Goal: Transaction & Acquisition: Purchase product/service

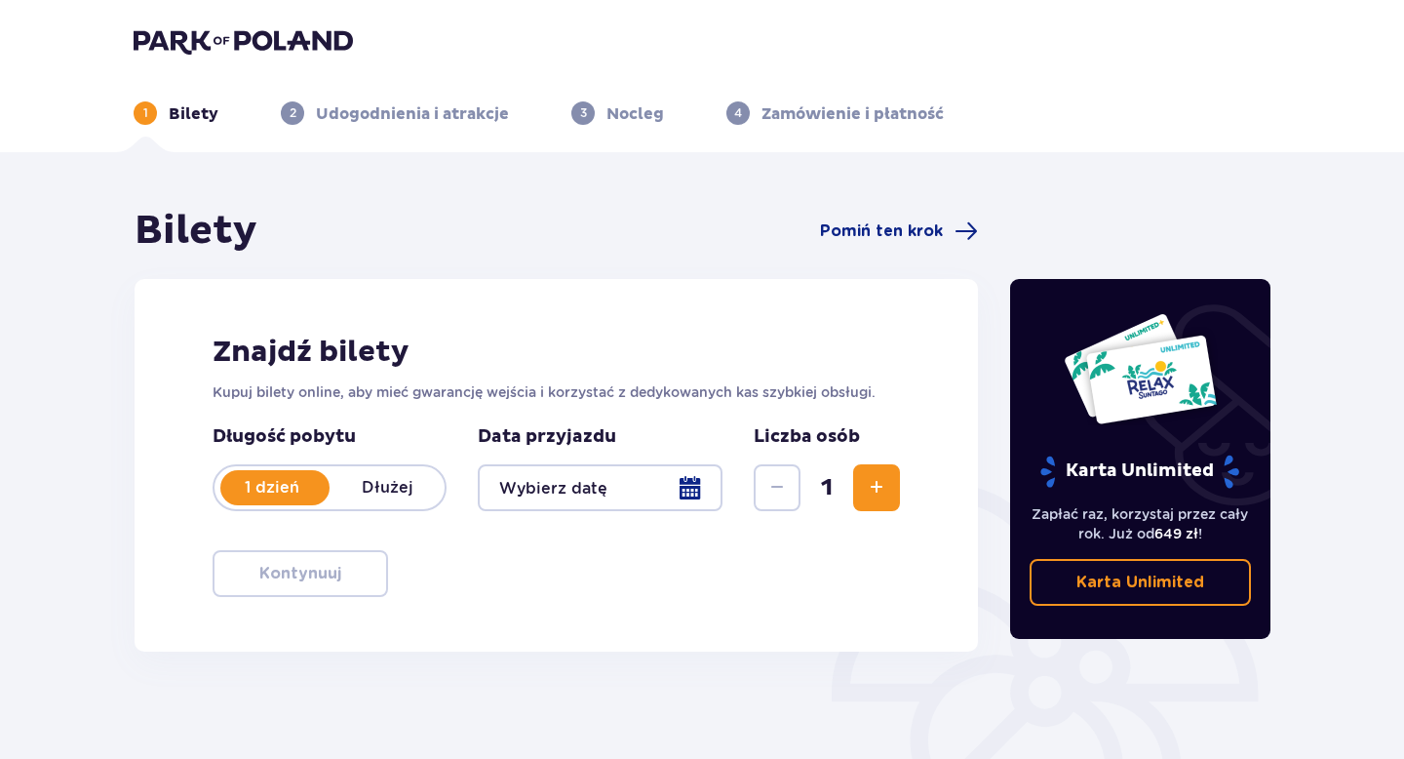
type input "[DATE]"
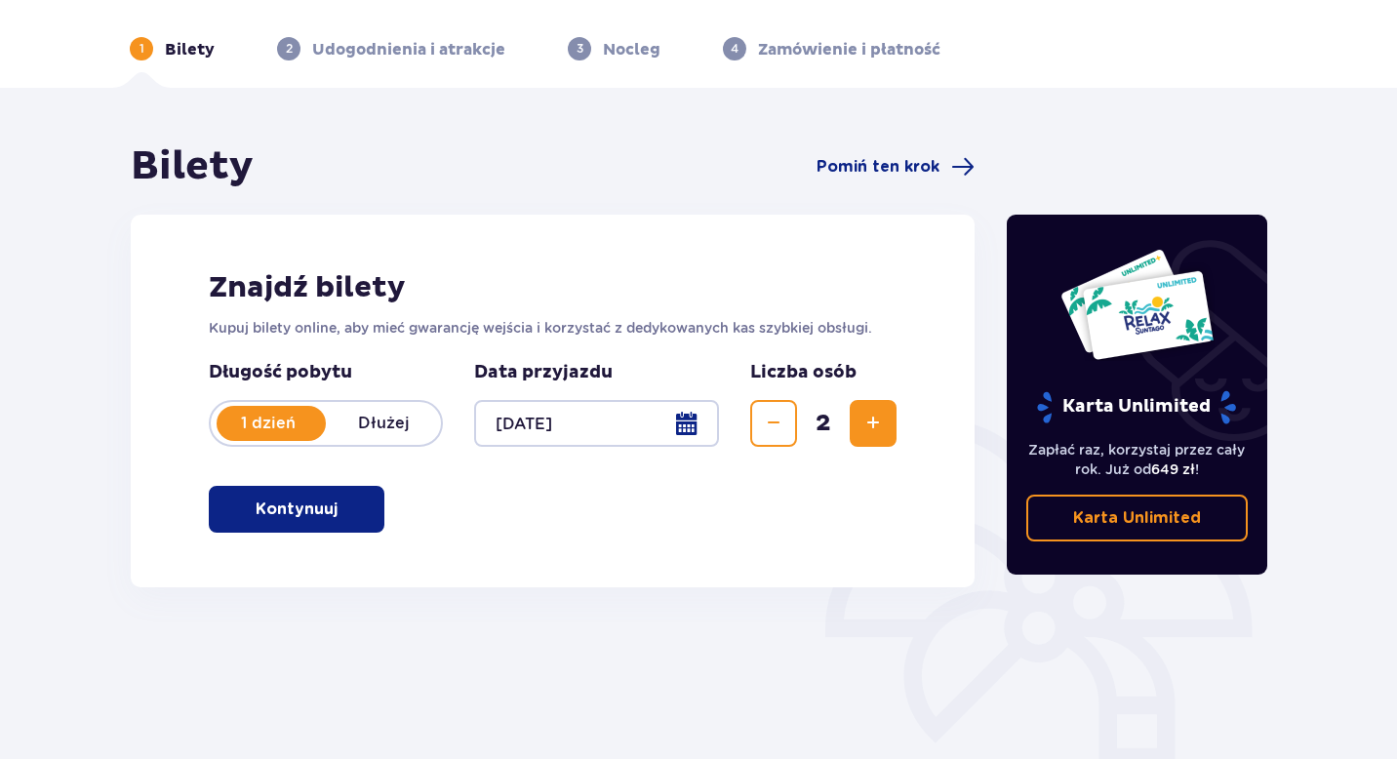
scroll to position [68, 0]
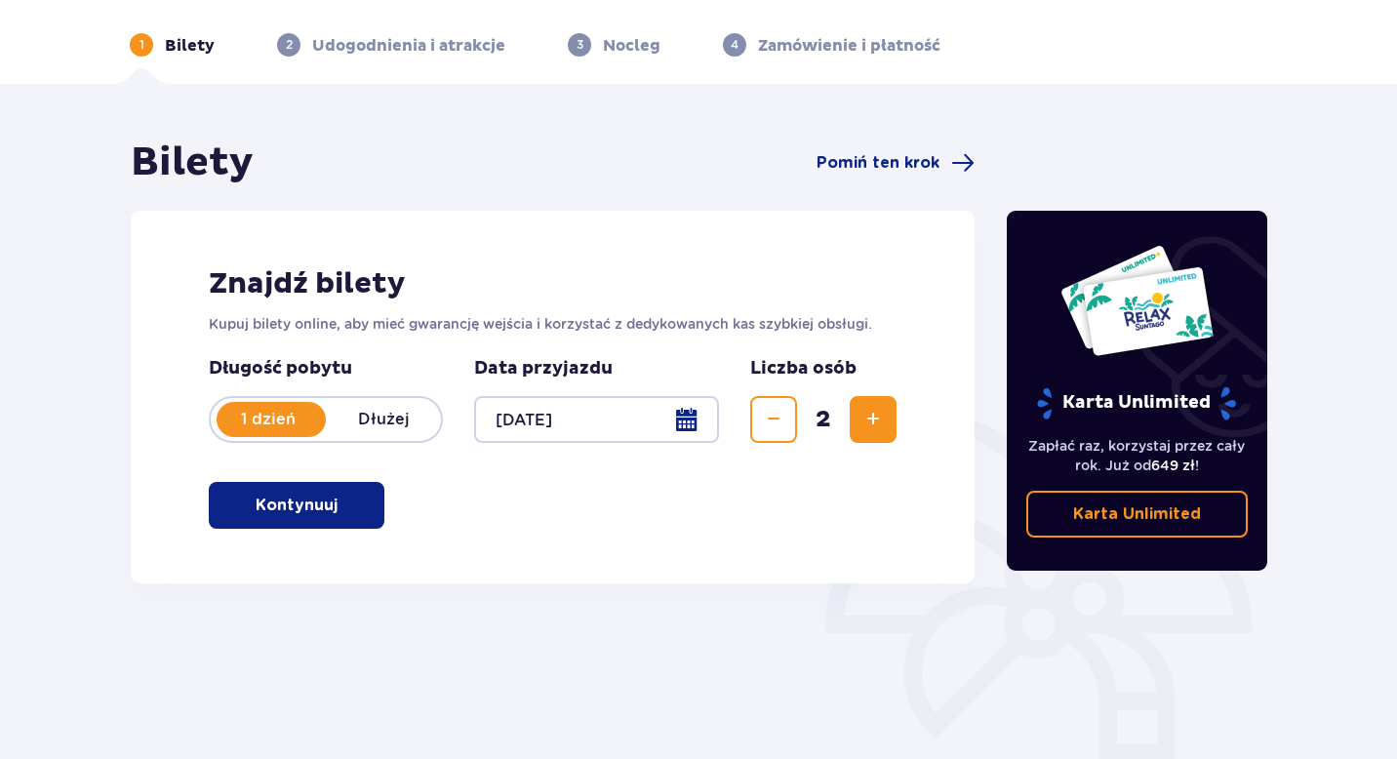
click at [693, 404] on div at bounding box center [596, 419] width 245 height 47
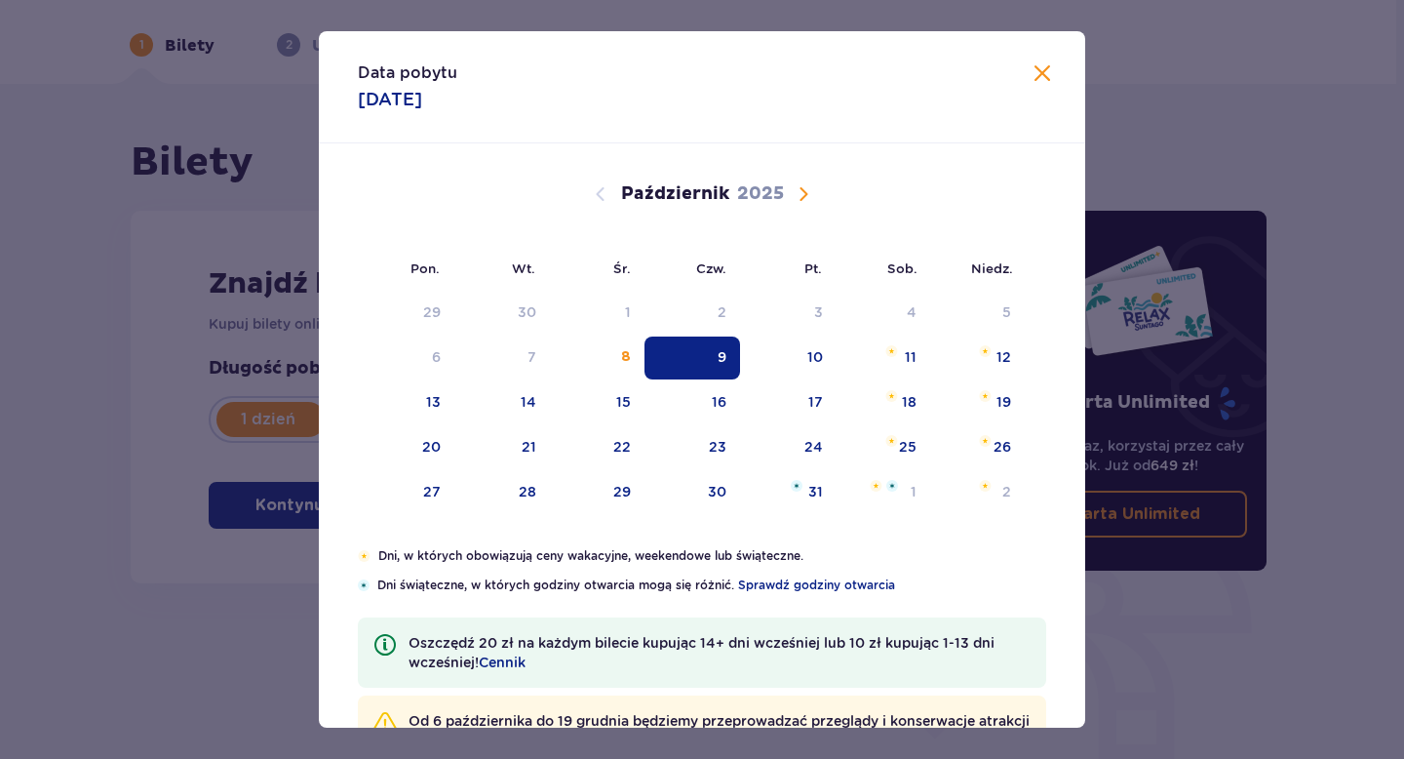
click at [1035, 72] on span "Zamknij" at bounding box center [1042, 73] width 23 height 23
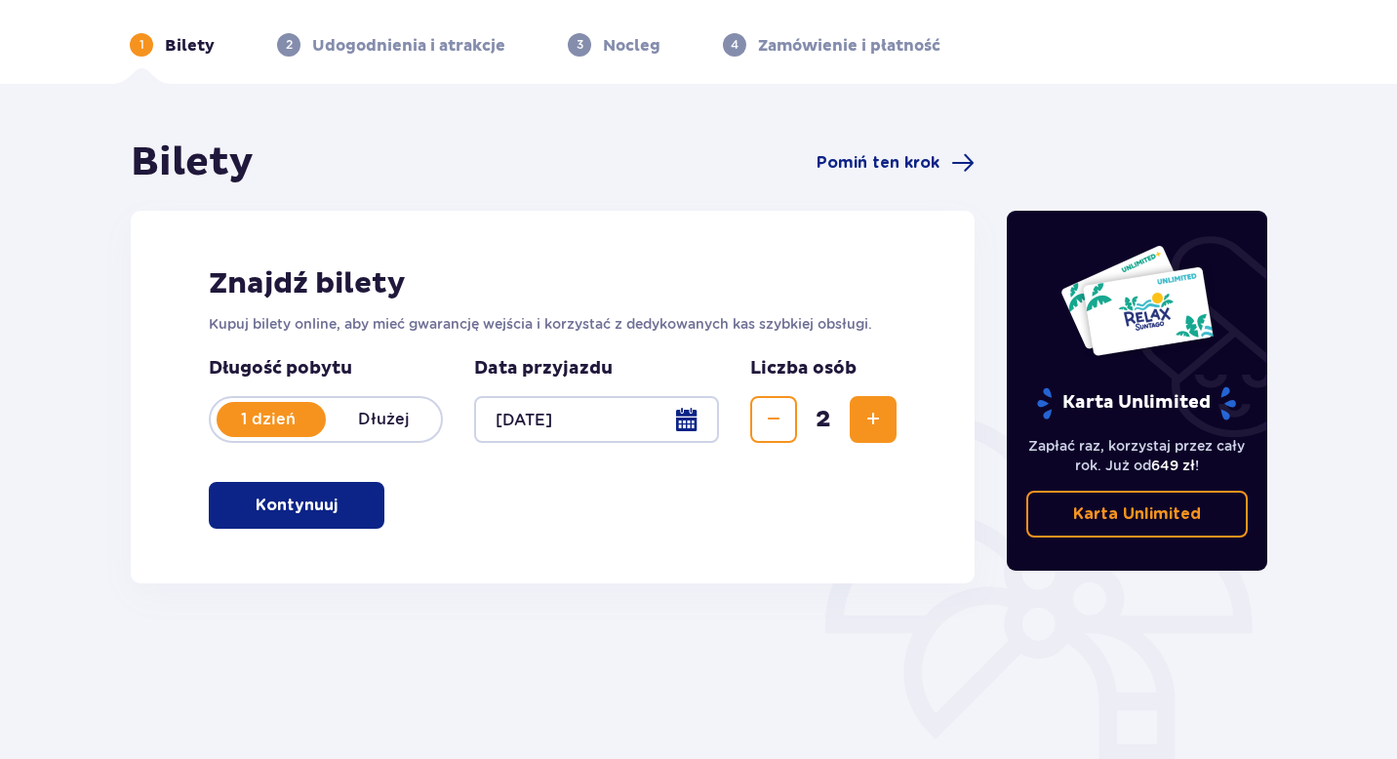
click at [336, 523] on button "Kontynuuj" at bounding box center [297, 505] width 176 height 47
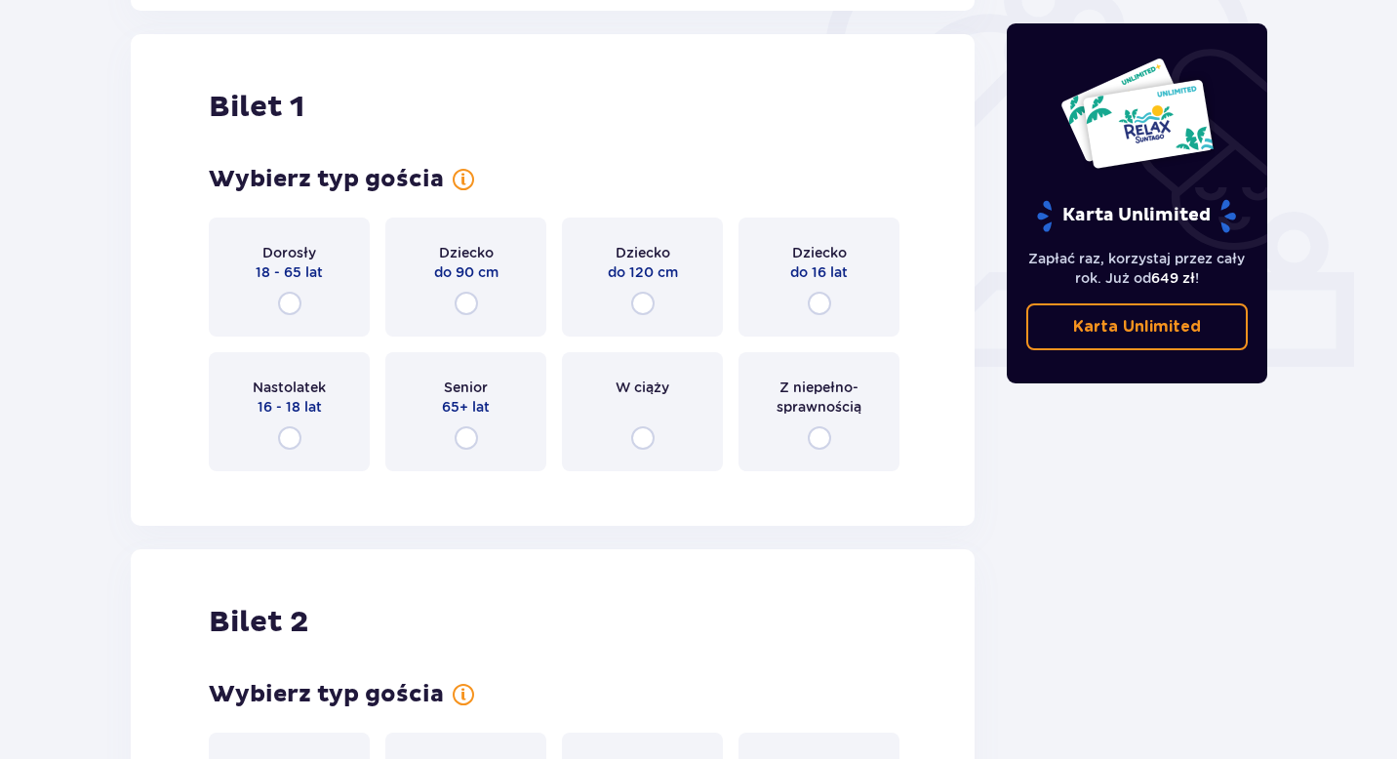
scroll to position [652, 0]
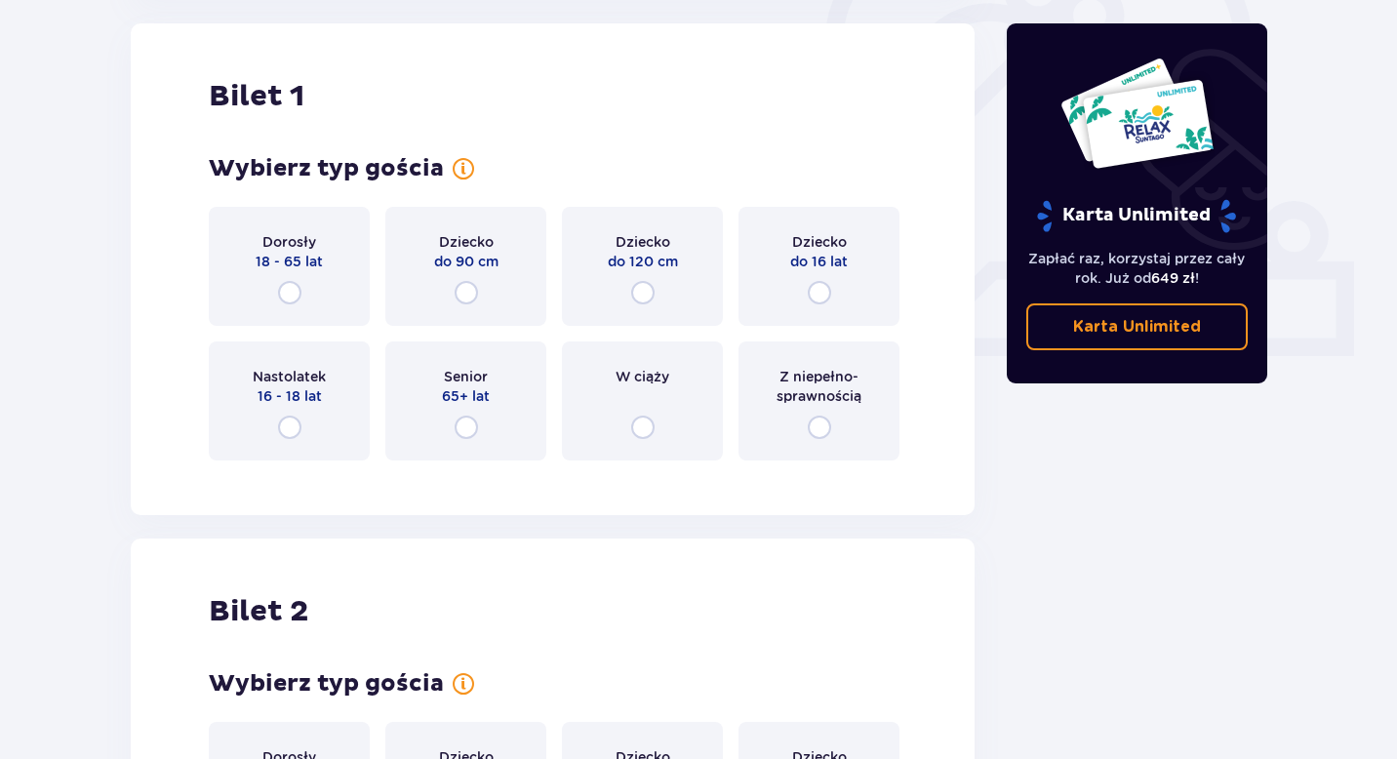
click at [286, 283] on input "radio" at bounding box center [289, 292] width 23 height 23
radio input "true"
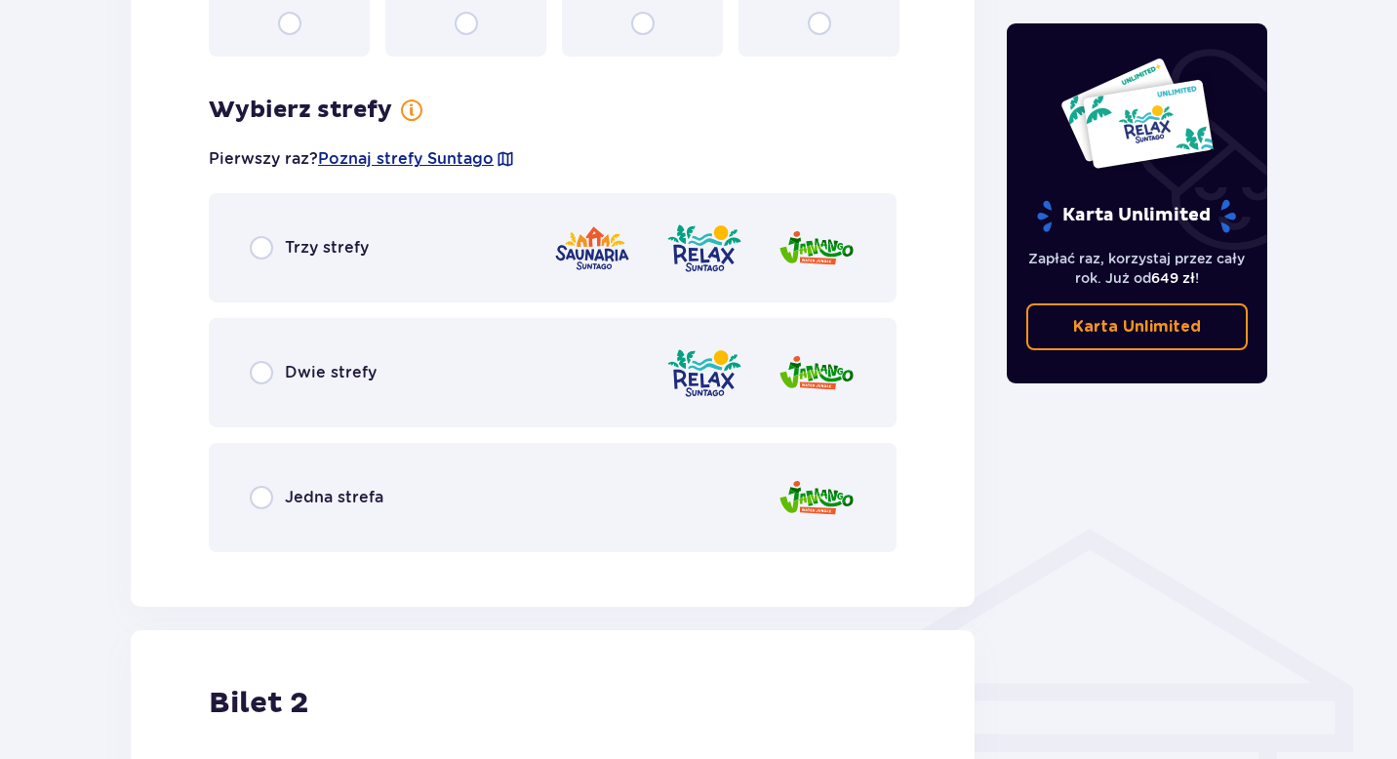
scroll to position [1127, 0]
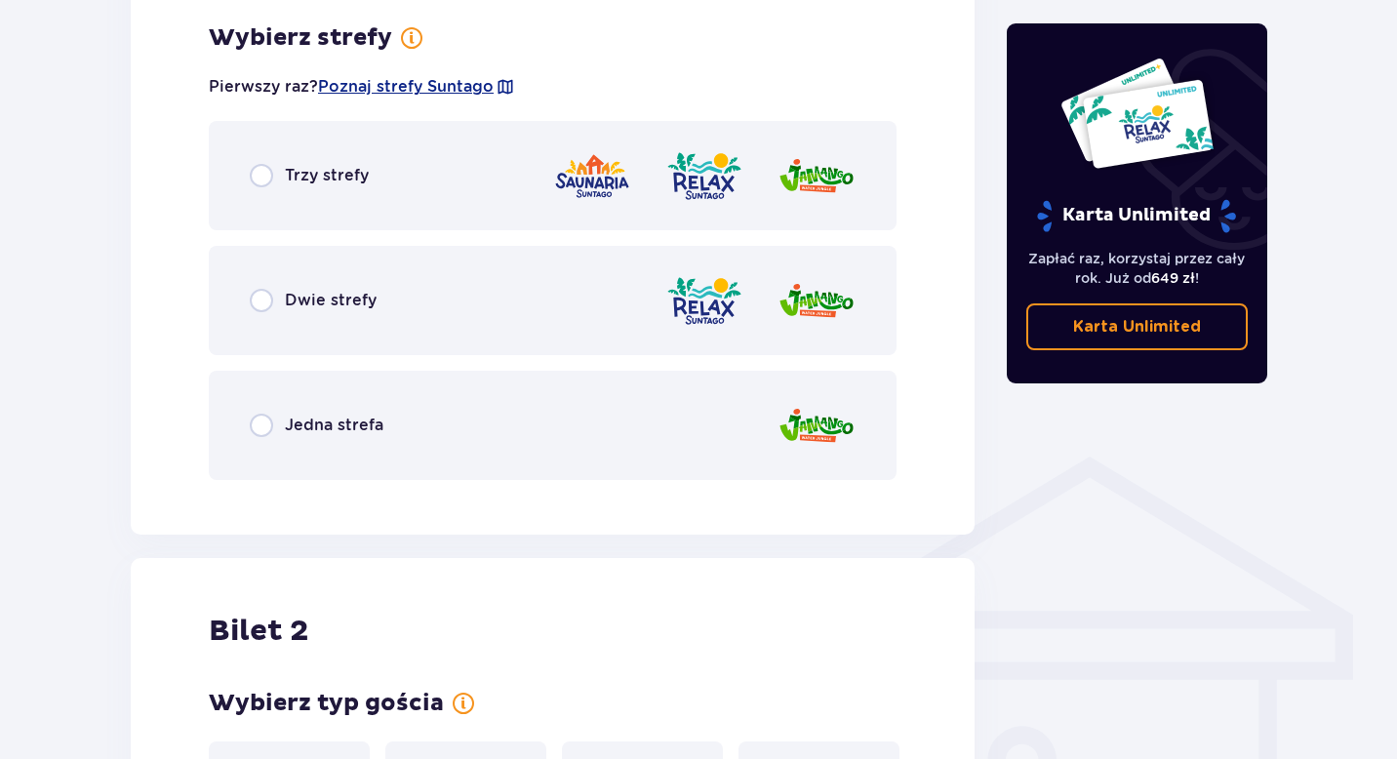
click at [250, 308] on input "radio" at bounding box center [261, 300] width 23 height 23
radio input "true"
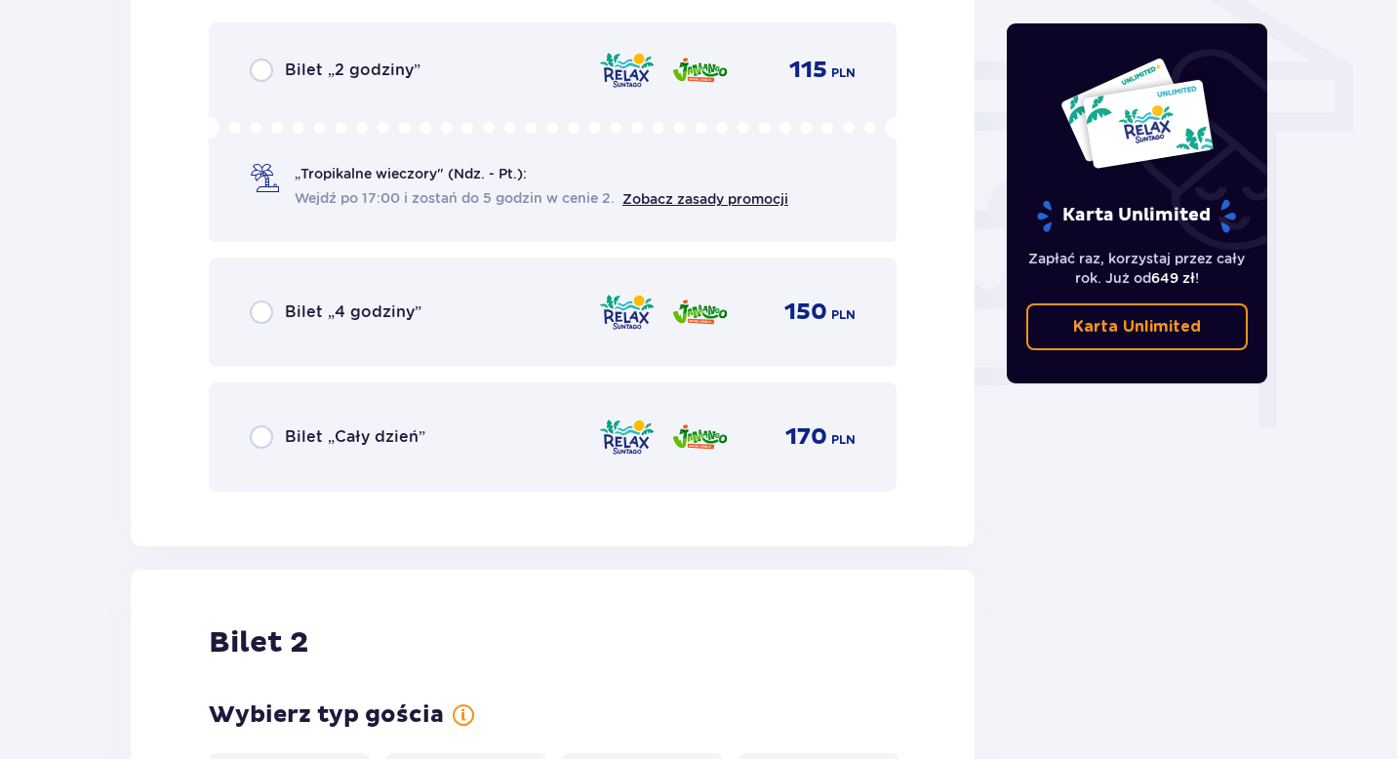
scroll to position [1682, 0]
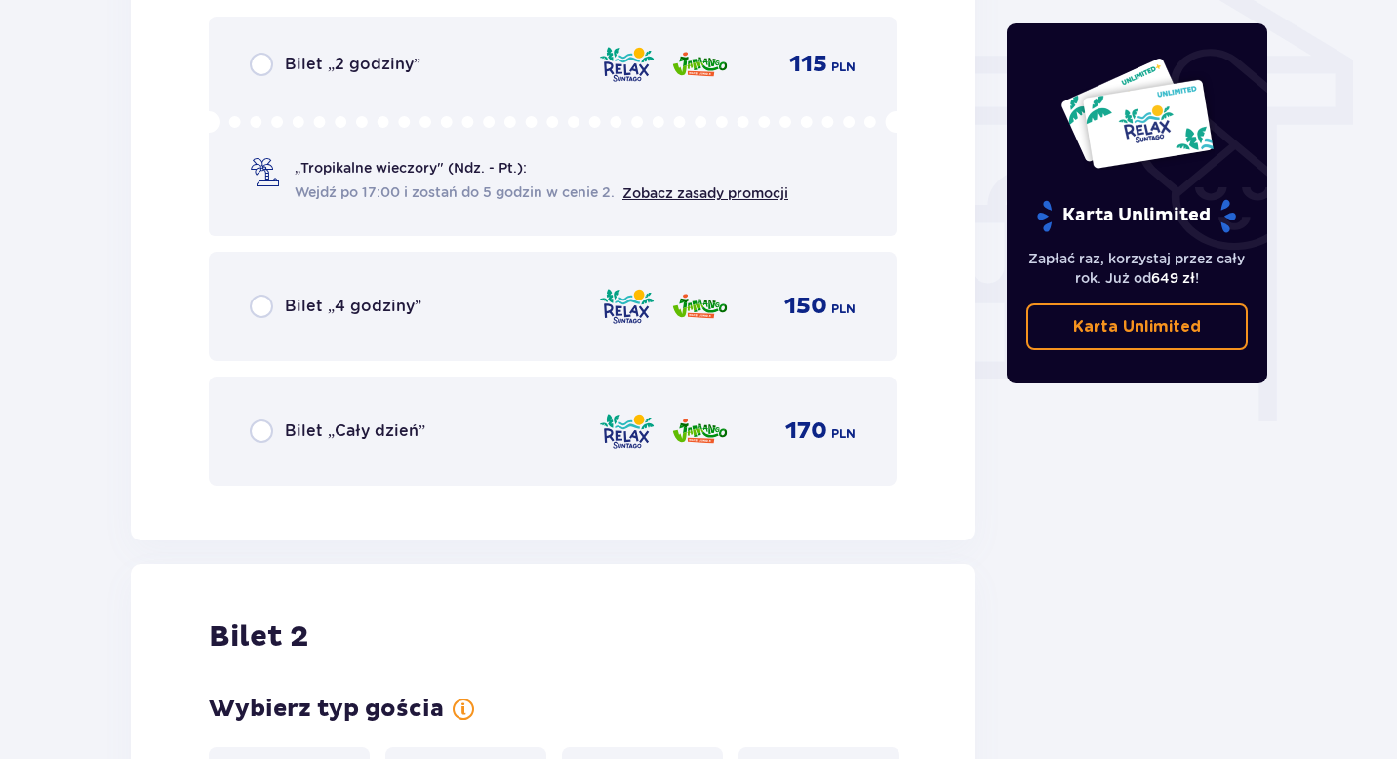
click at [323, 423] on span "Bilet „Cały dzień”" at bounding box center [355, 430] width 140 height 21
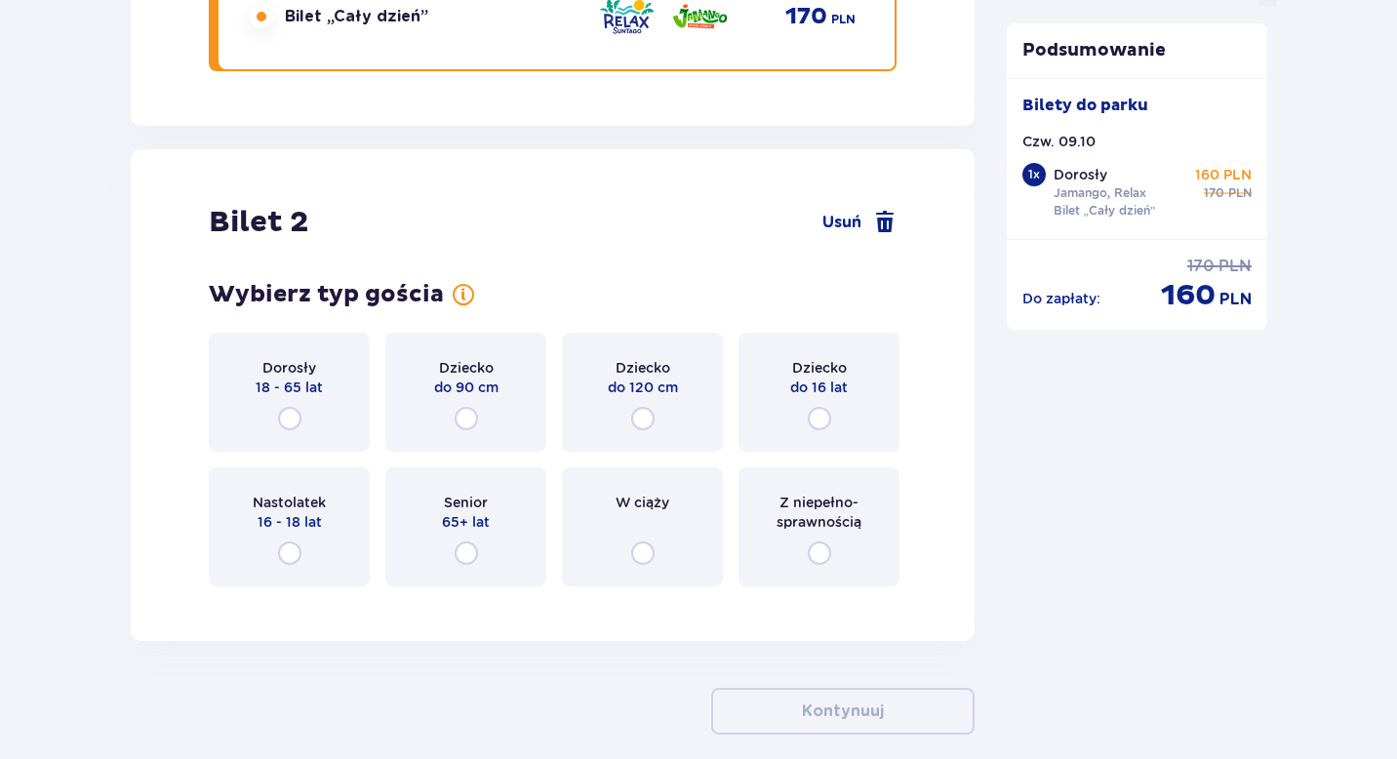
scroll to position [2190, 0]
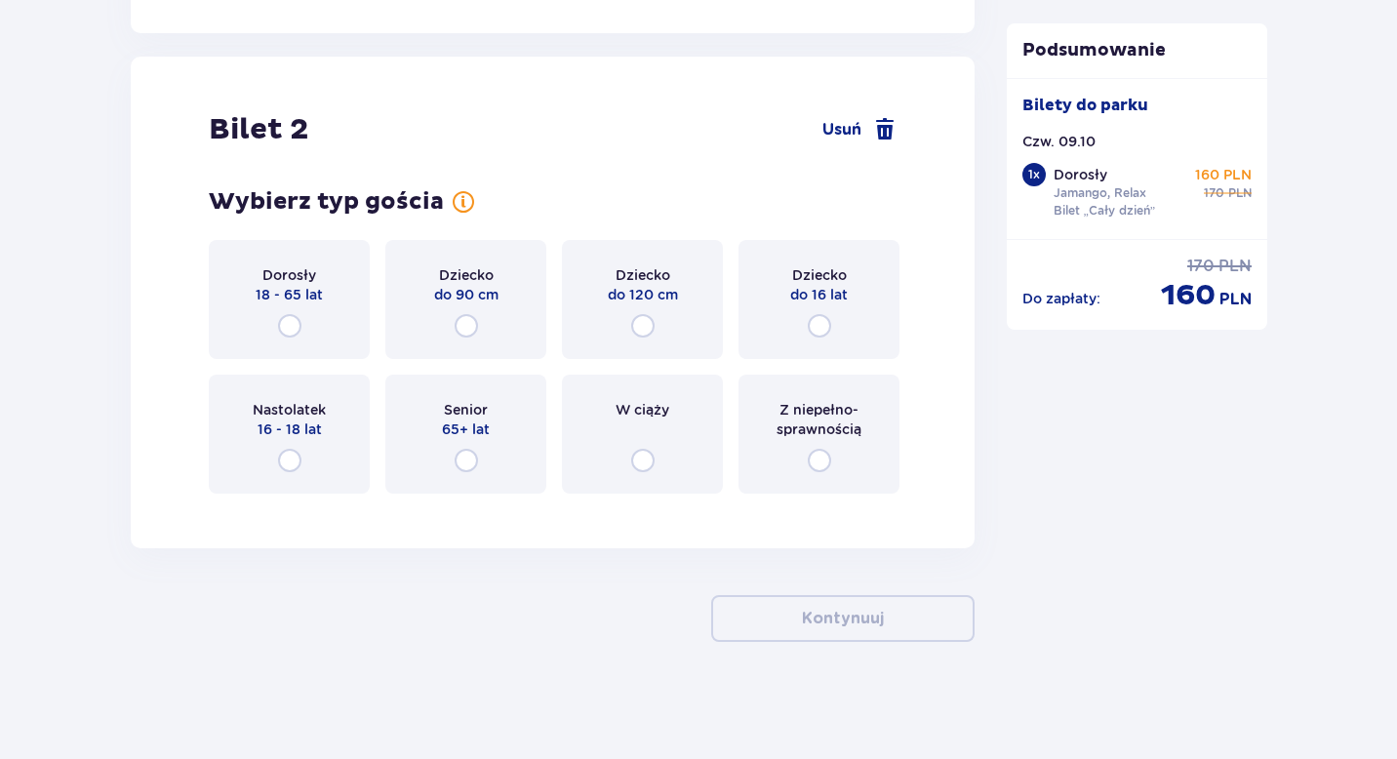
click at [284, 266] on span "Dorosły" at bounding box center [289, 275] width 54 height 20
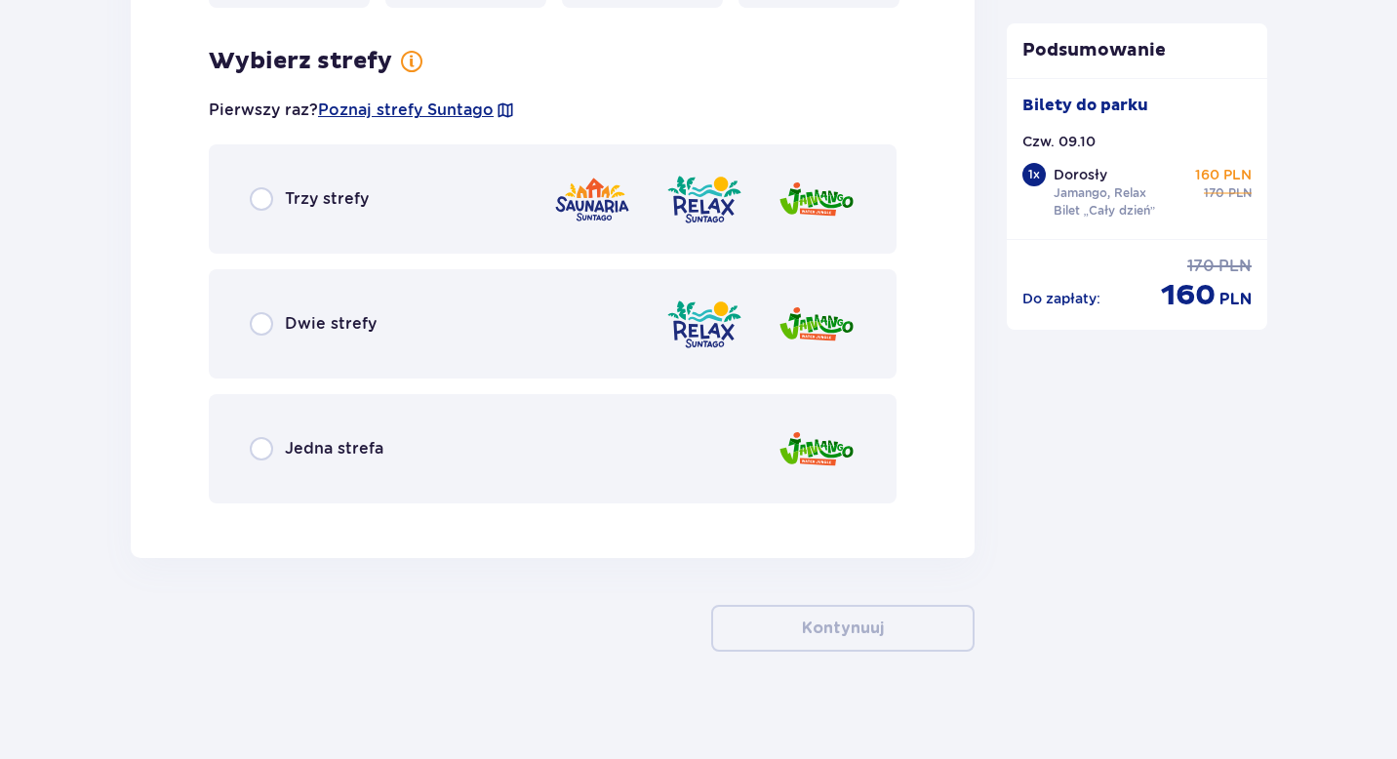
scroll to position [2685, 0]
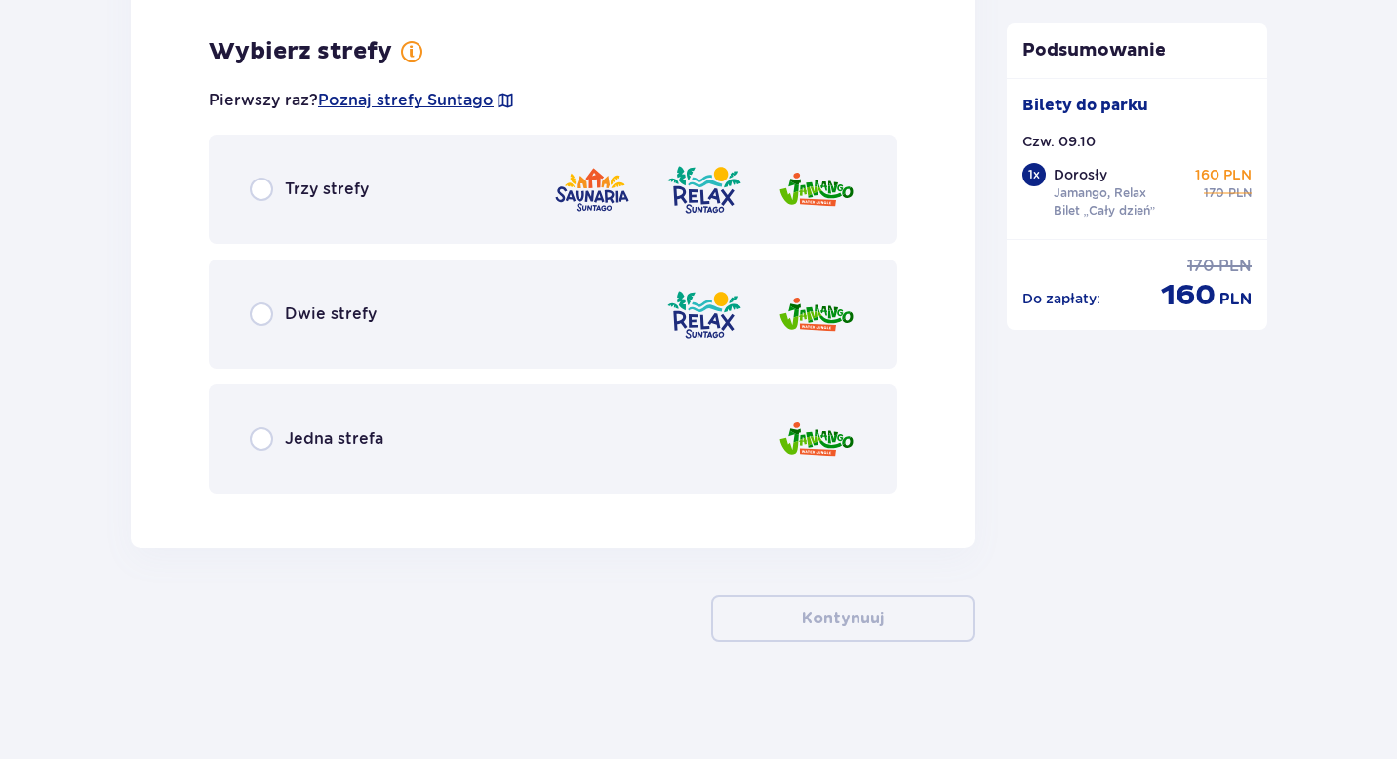
click at [267, 336] on div "Dwie strefy" at bounding box center [553, 313] width 688 height 109
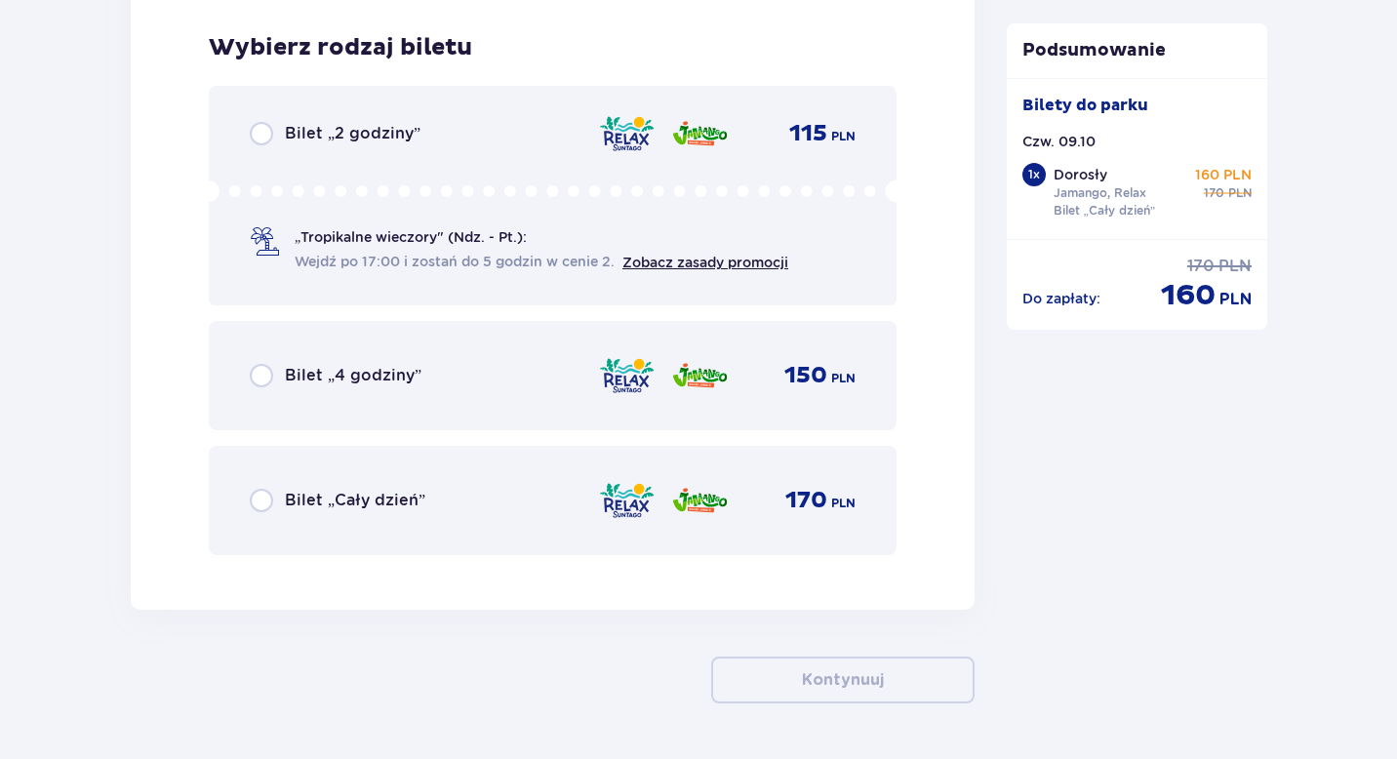
scroll to position [3194, 0]
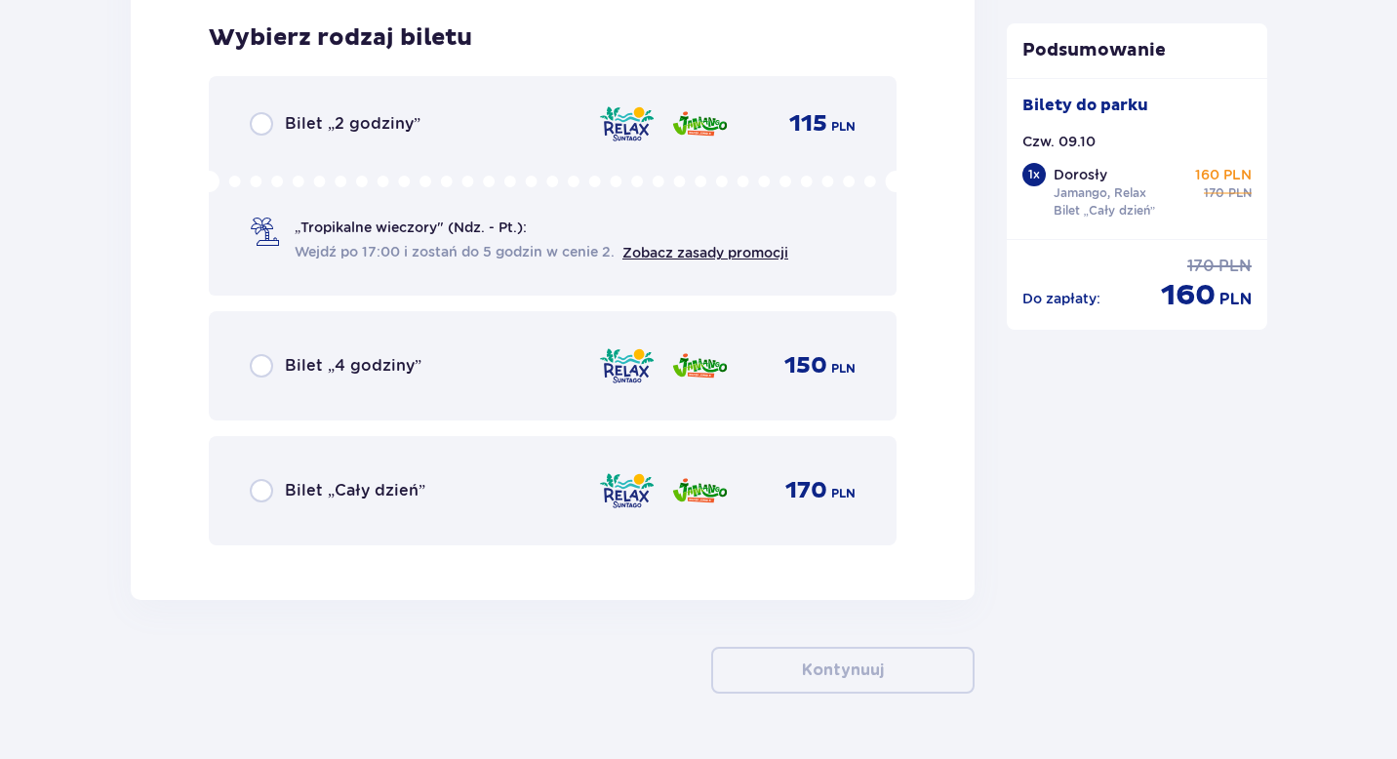
click at [245, 494] on div "Bilet „Cały dzień” 170 PLN" at bounding box center [553, 490] width 688 height 109
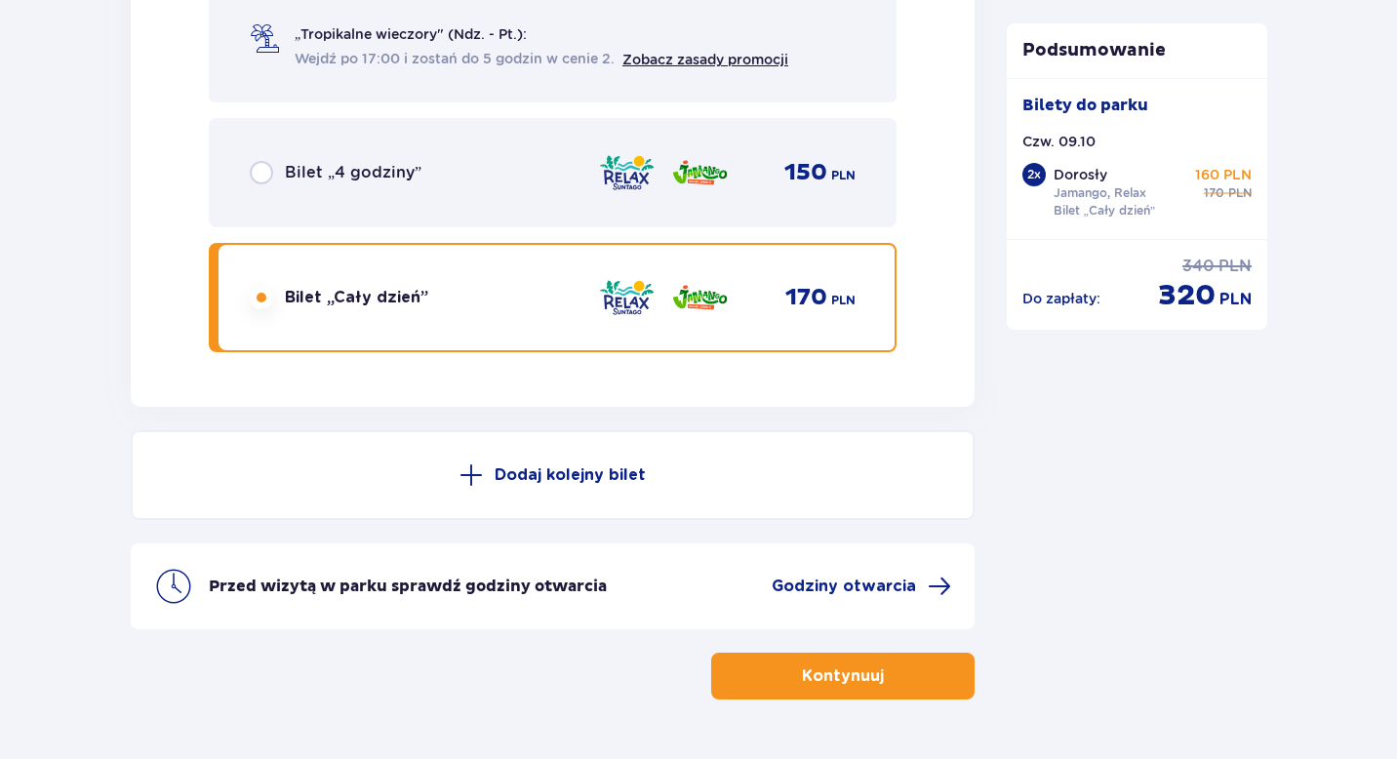
scroll to position [3378, 0]
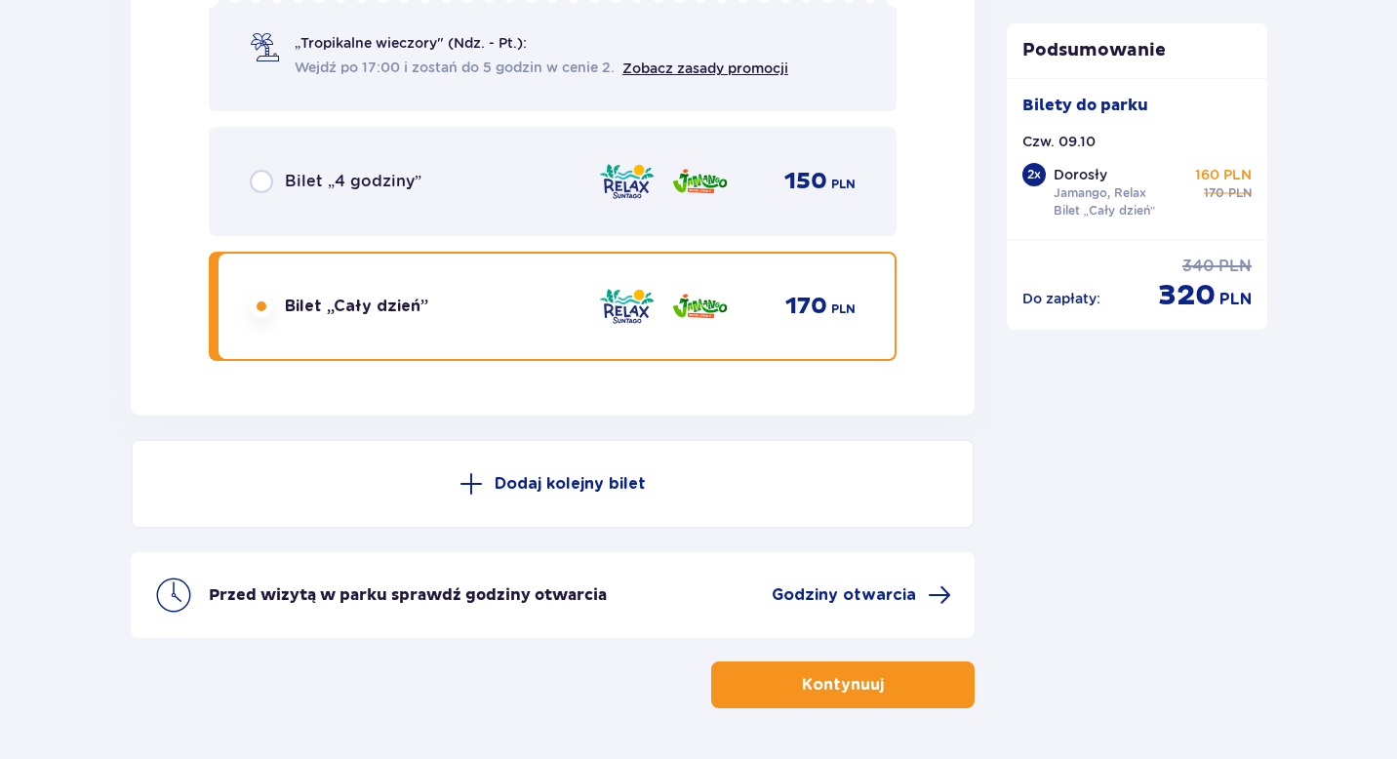
click at [802, 685] on p "Kontynuuj" at bounding box center [843, 684] width 82 height 21
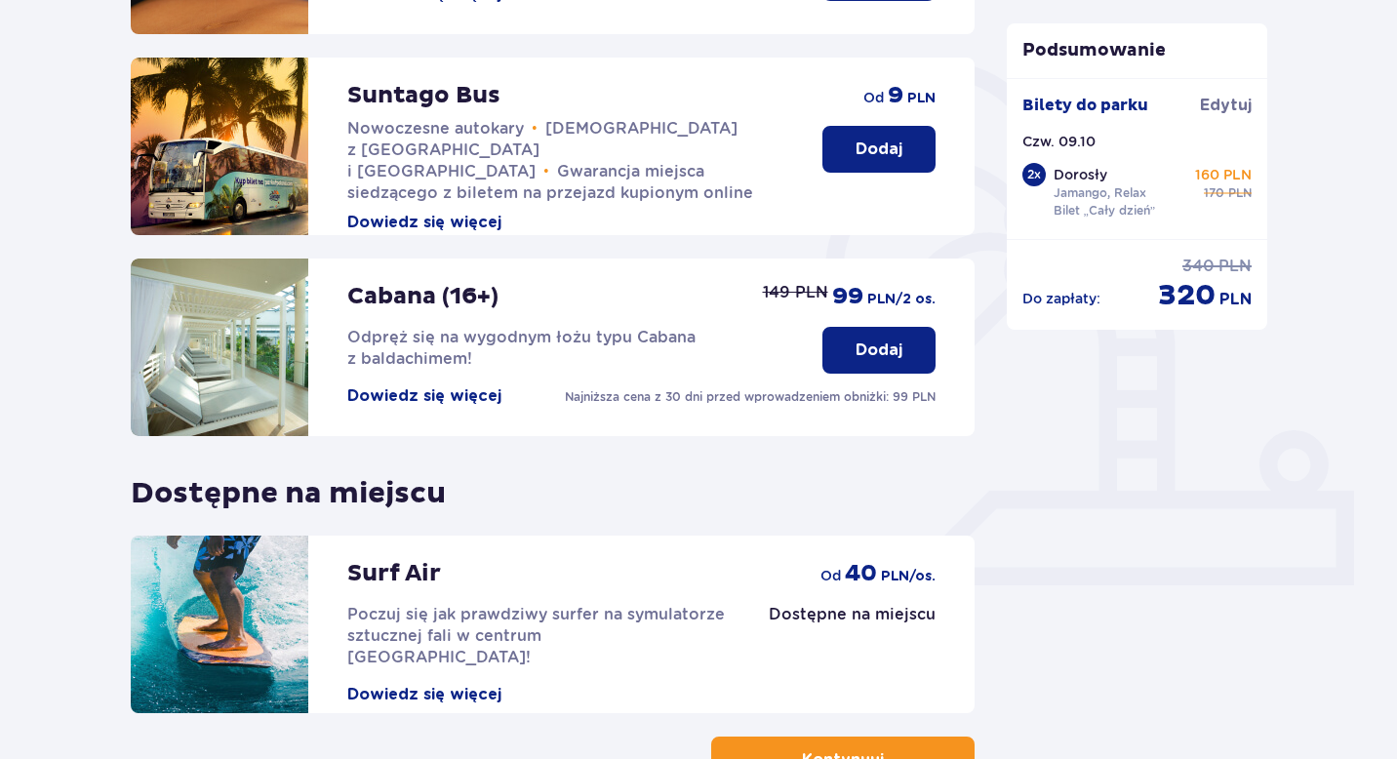
scroll to position [415, 0]
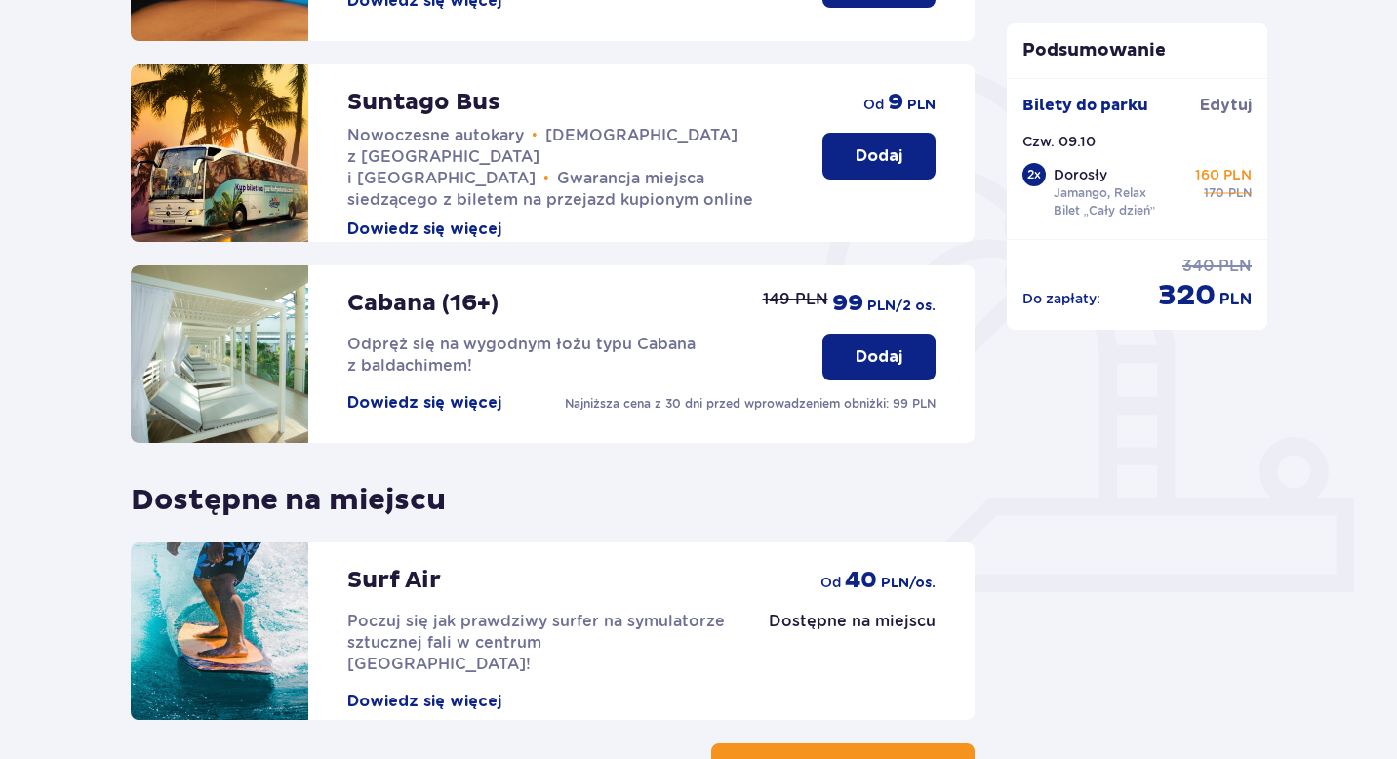
click at [891, 147] on p "Dodaj" at bounding box center [878, 155] width 47 height 21
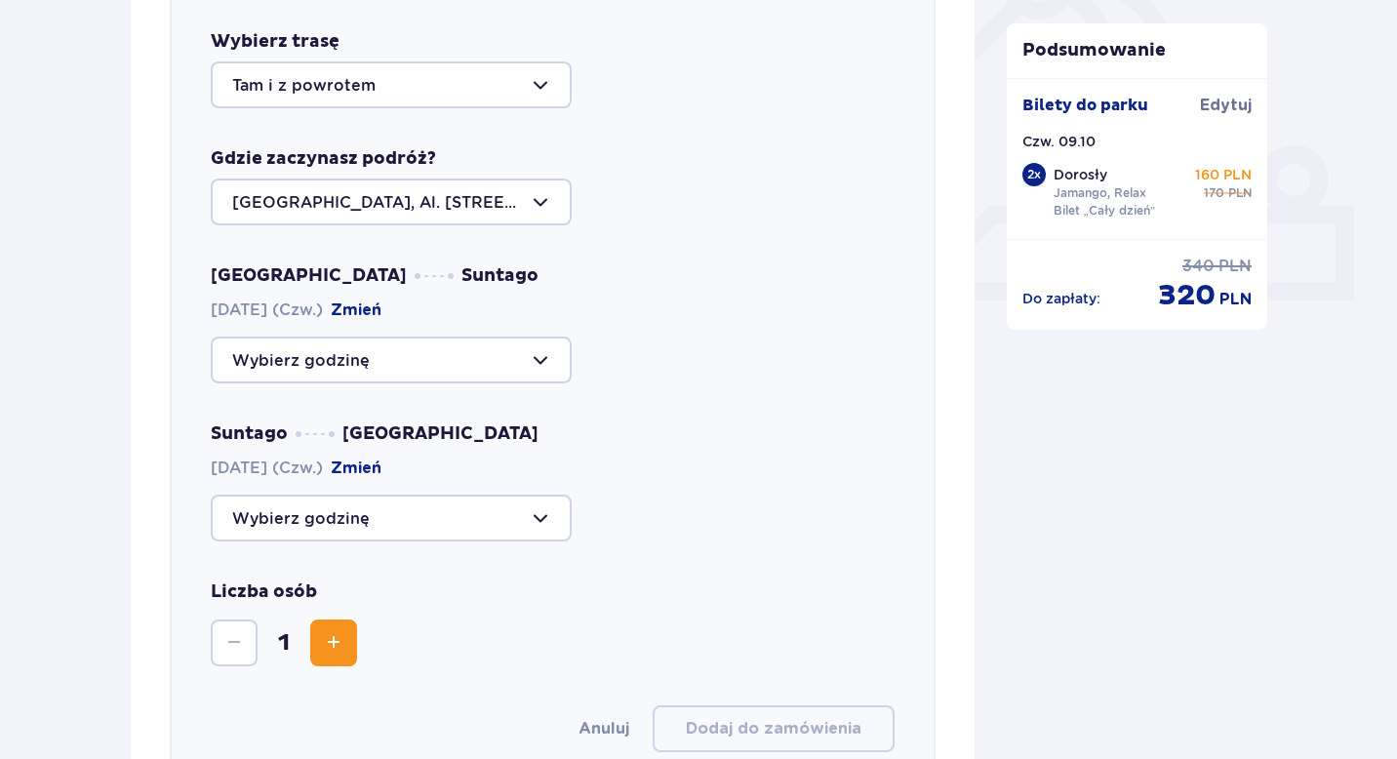
scroll to position [779, 0]
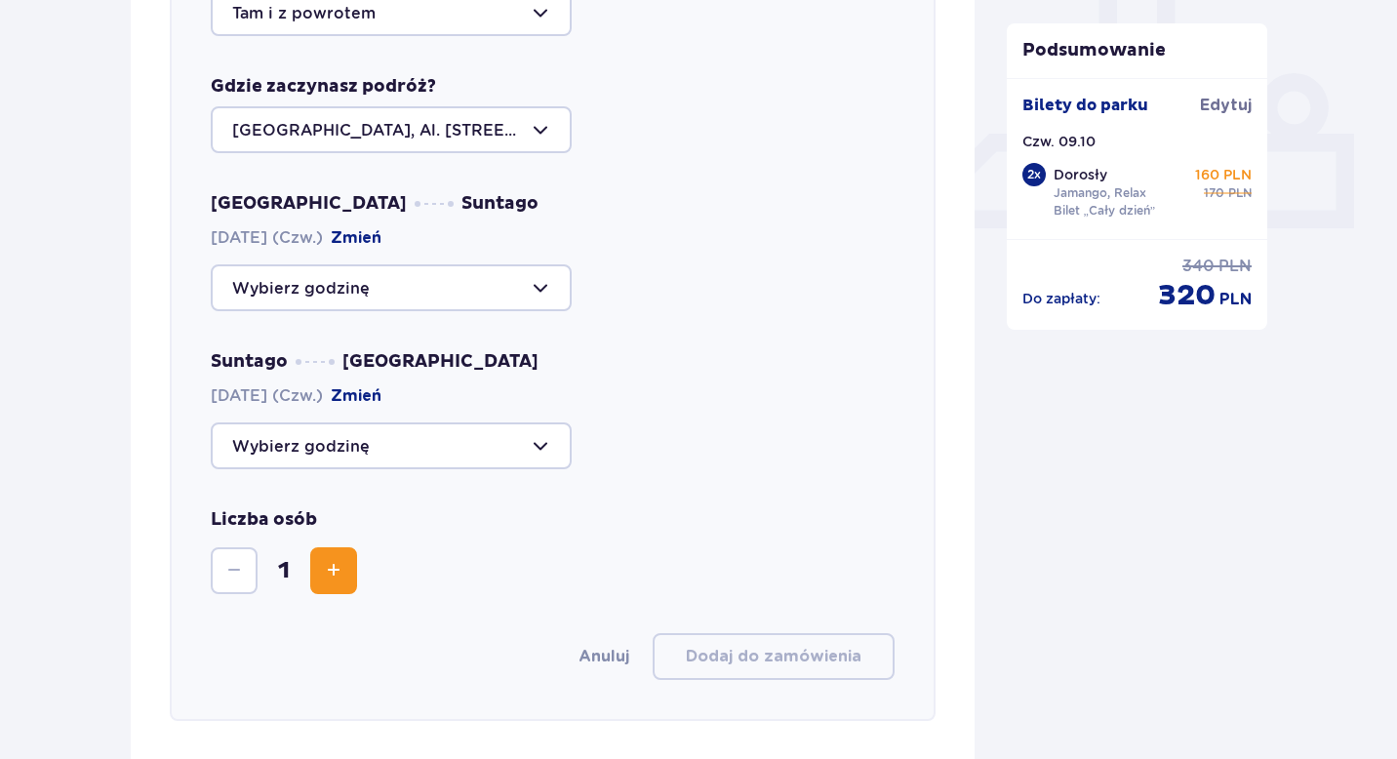
click at [442, 296] on div at bounding box center [391, 287] width 361 height 47
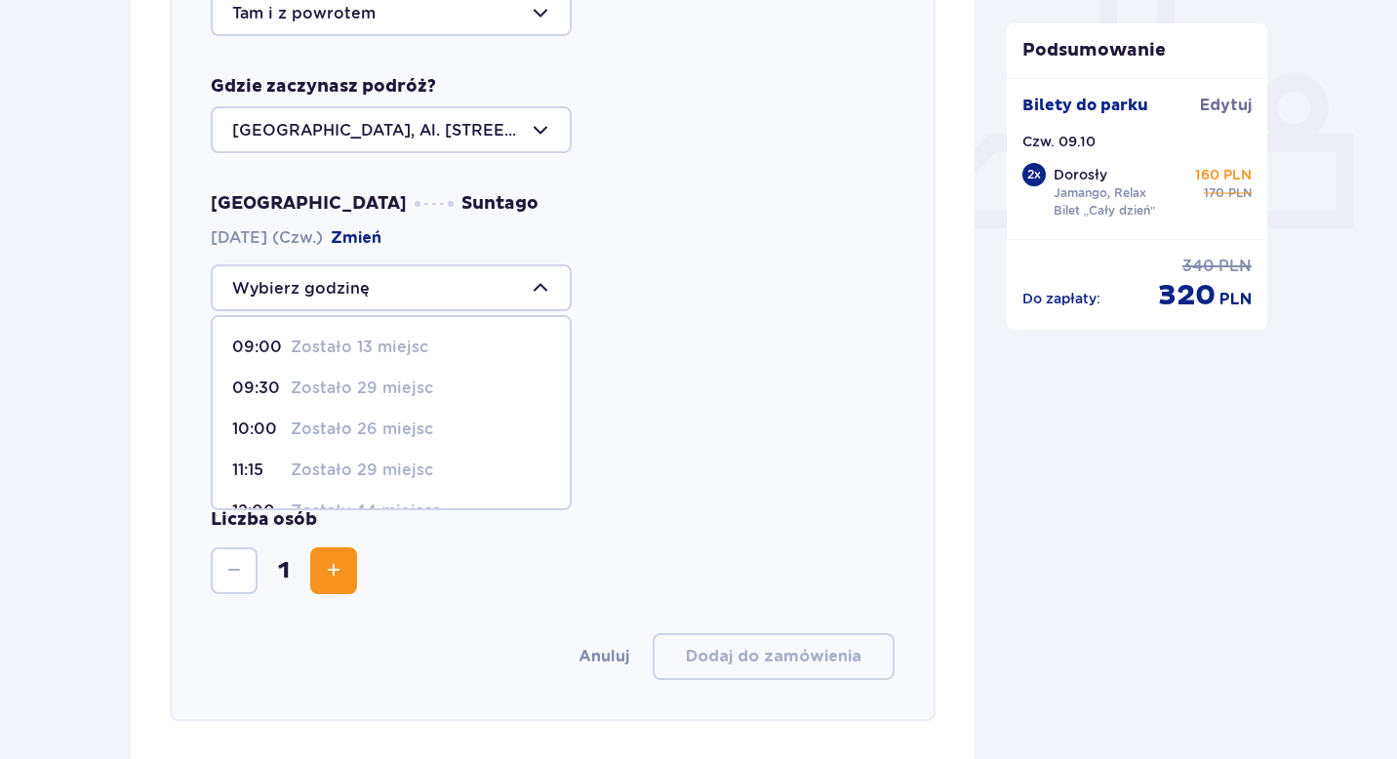
scroll to position [771, 0]
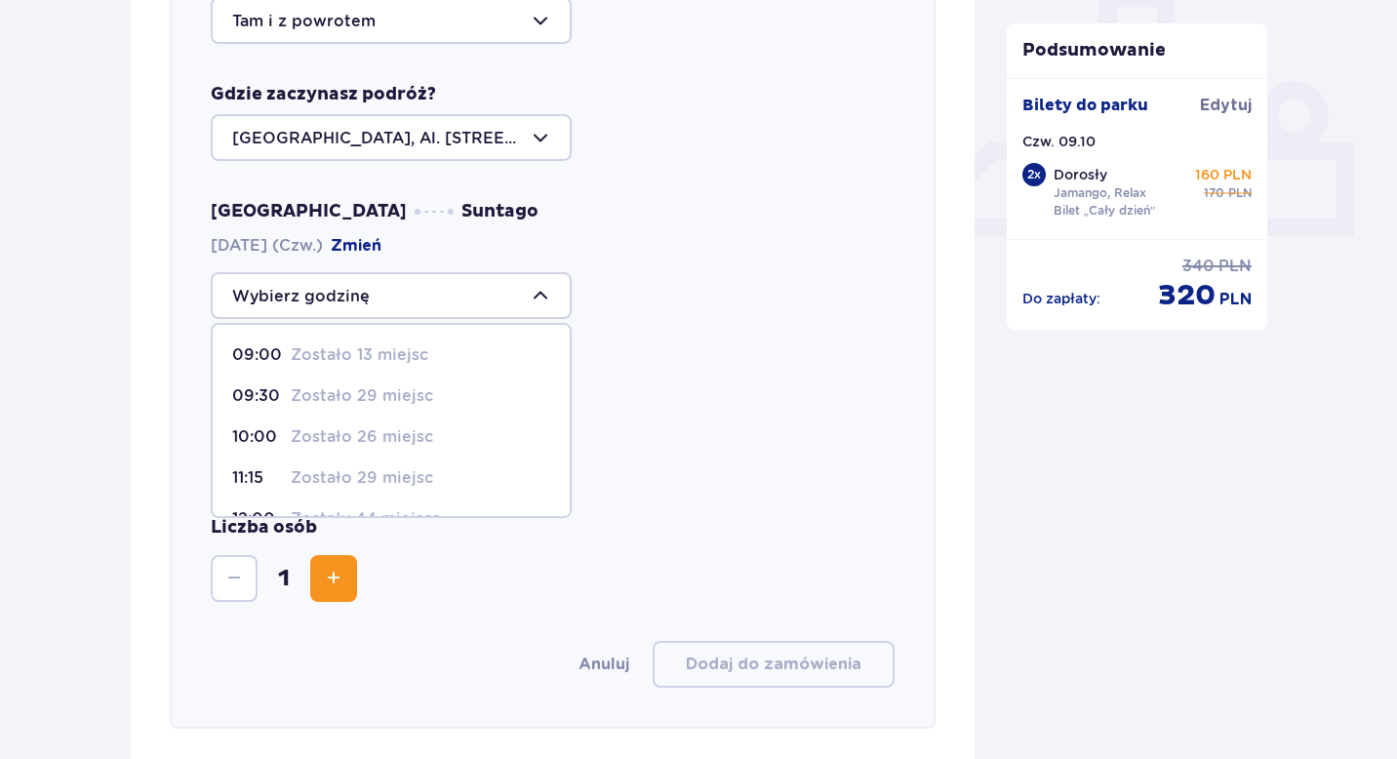
click at [409, 350] on p "Zostało 13 miejsc" at bounding box center [360, 354] width 138 height 21
type input "09:00"
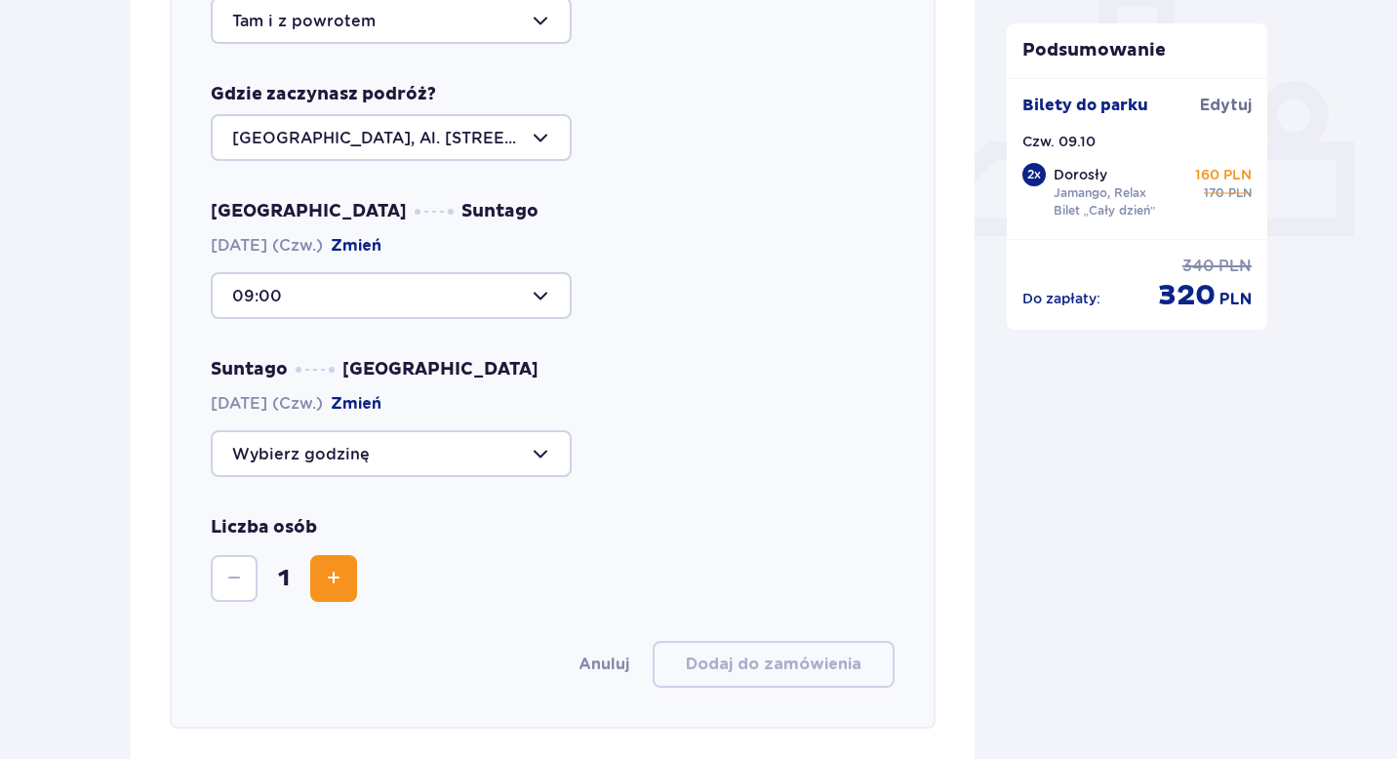
click at [496, 442] on div at bounding box center [391, 453] width 361 height 47
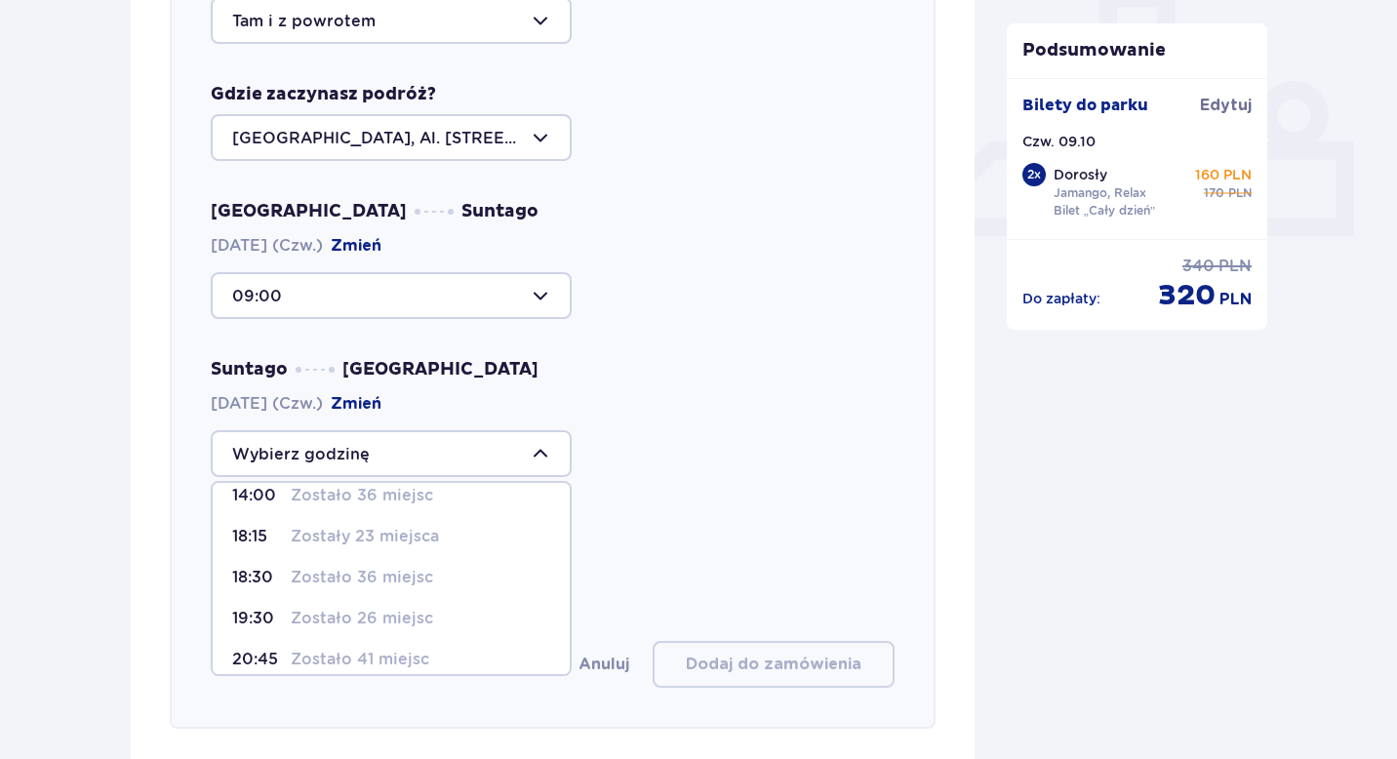
scroll to position [115, 0]
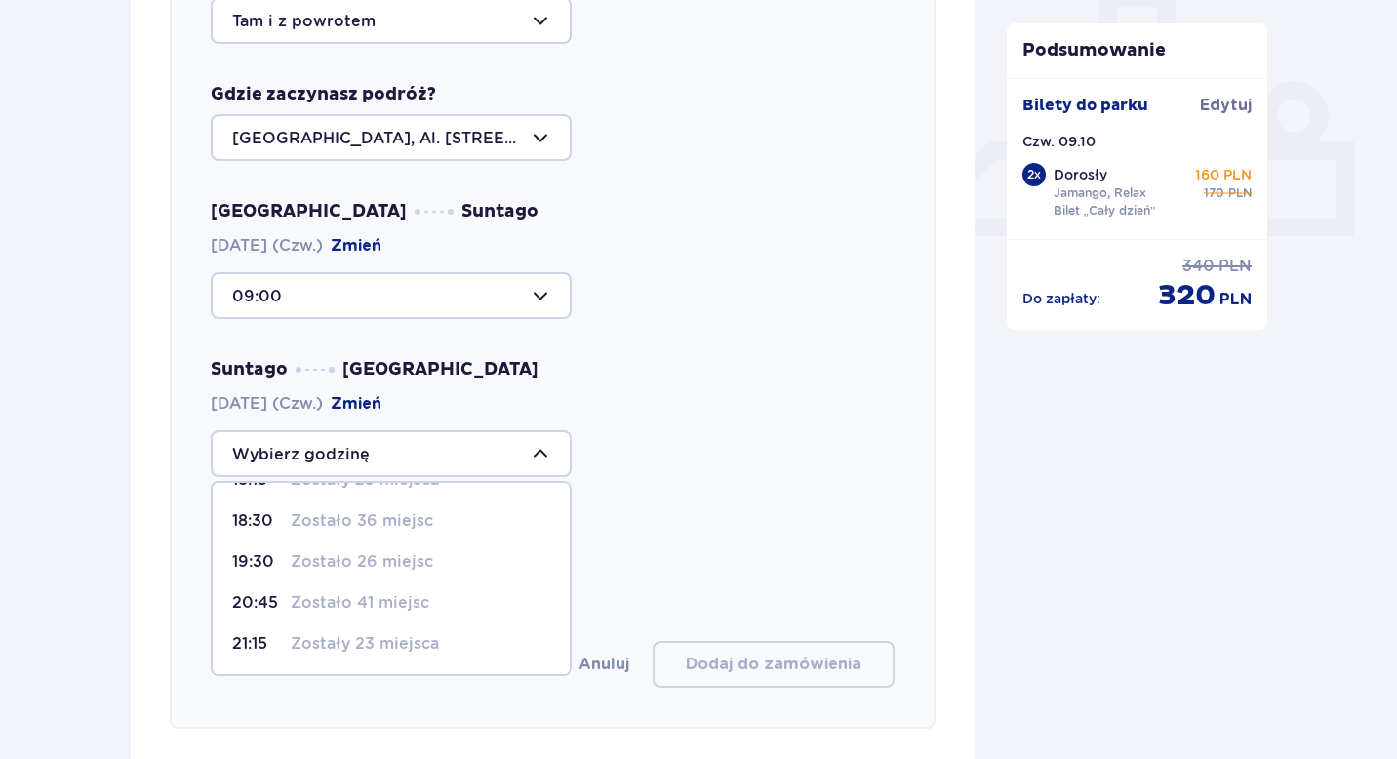
click at [393, 531] on p "Zostało 36 miejsc" at bounding box center [362, 520] width 142 height 21
type input "18:30"
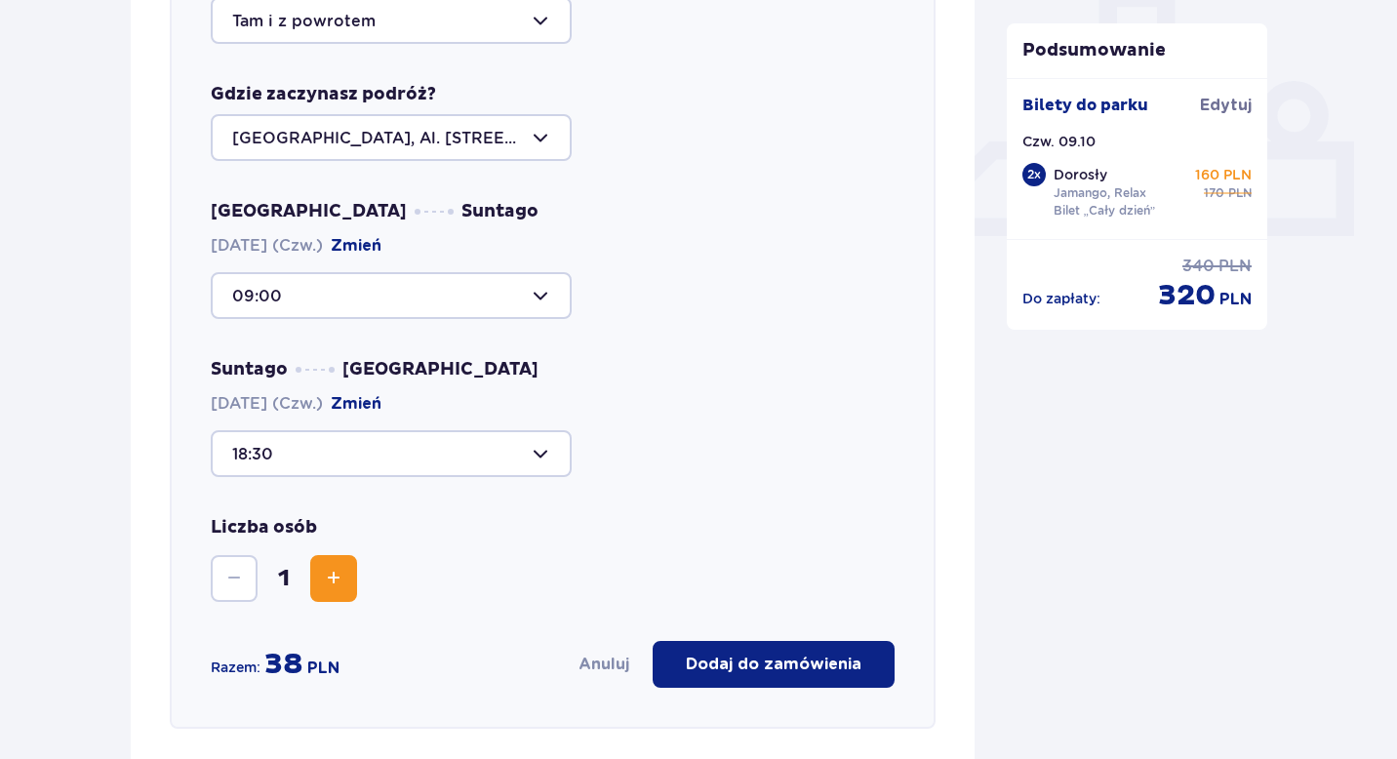
click at [354, 595] on button "Zwiększ" at bounding box center [333, 578] width 47 height 47
click at [775, 673] on p "Dodaj do zamówienia" at bounding box center [774, 663] width 176 height 21
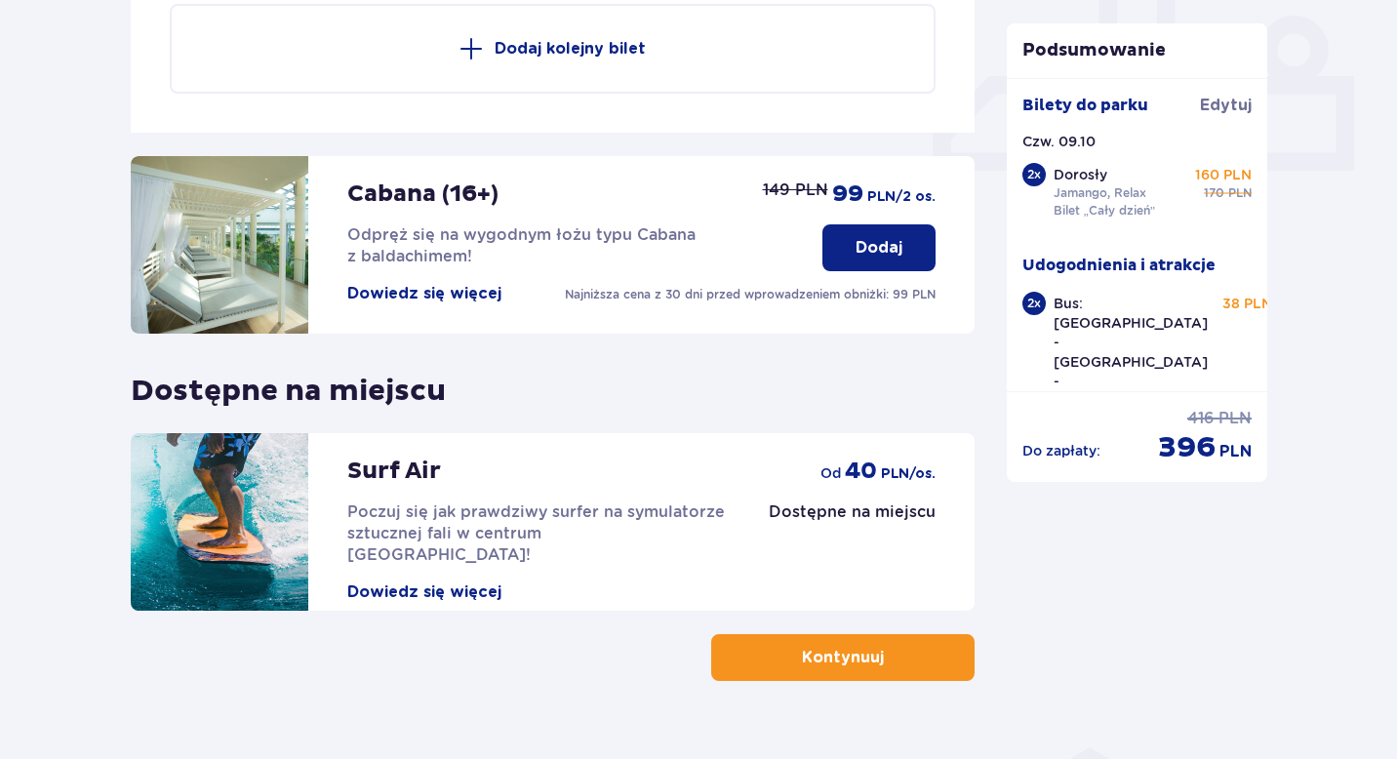
scroll to position [876, 0]
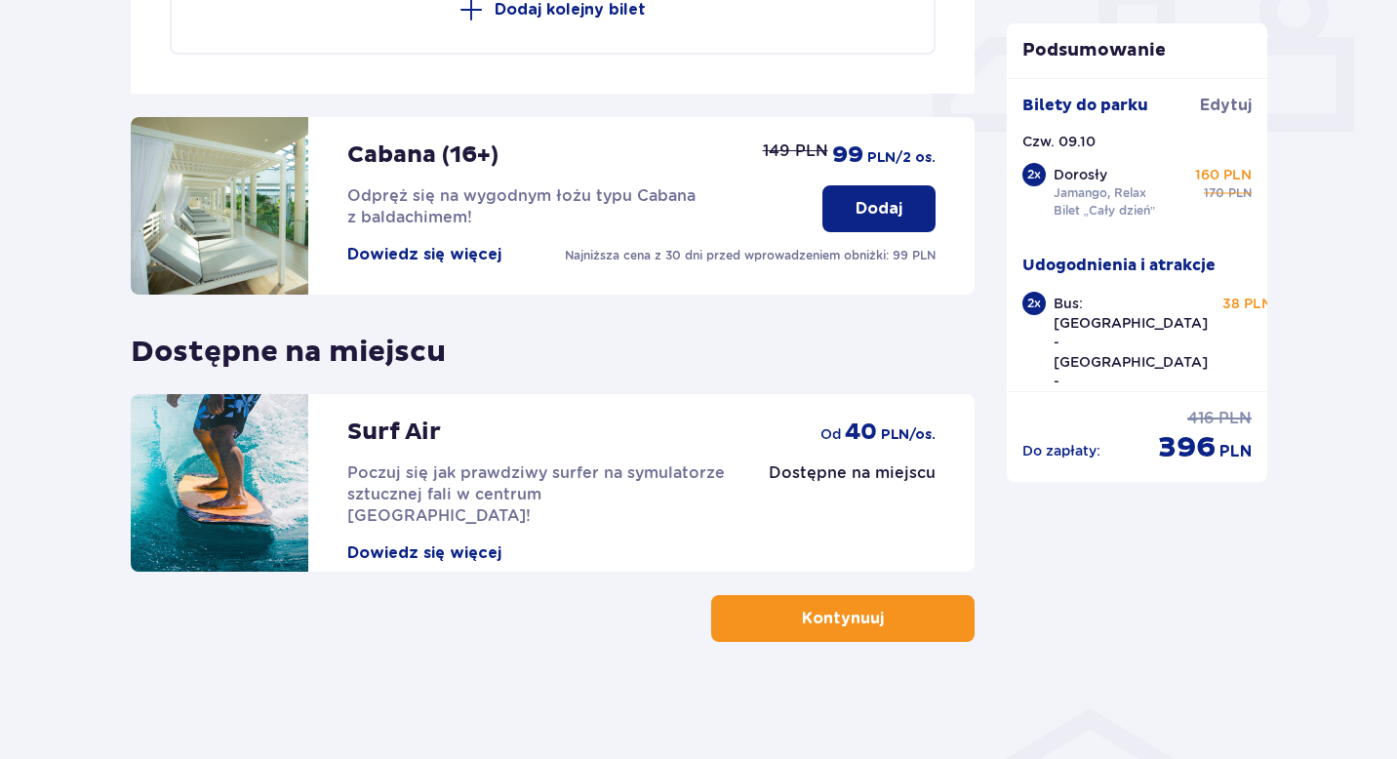
click at [821, 618] on p "Kontynuuj" at bounding box center [843, 618] width 82 height 21
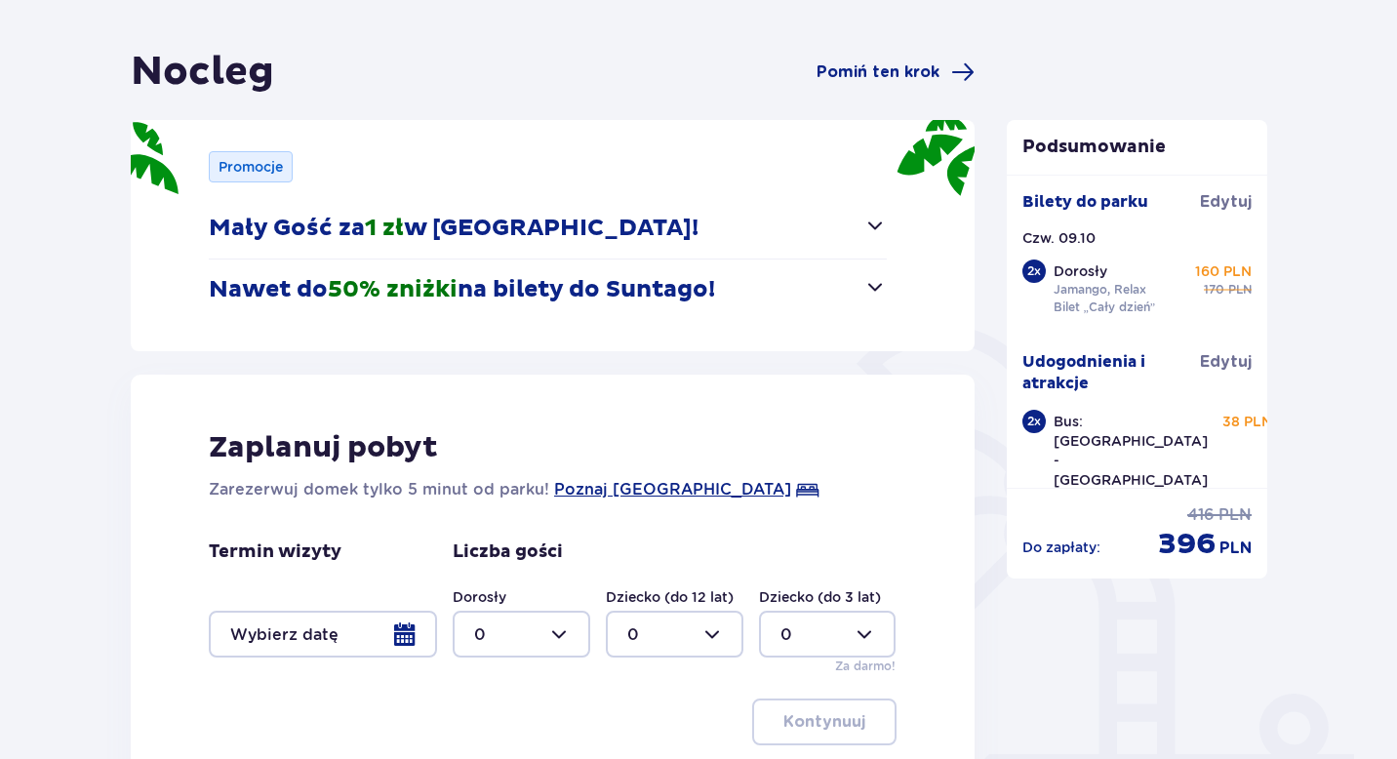
scroll to position [170, 0]
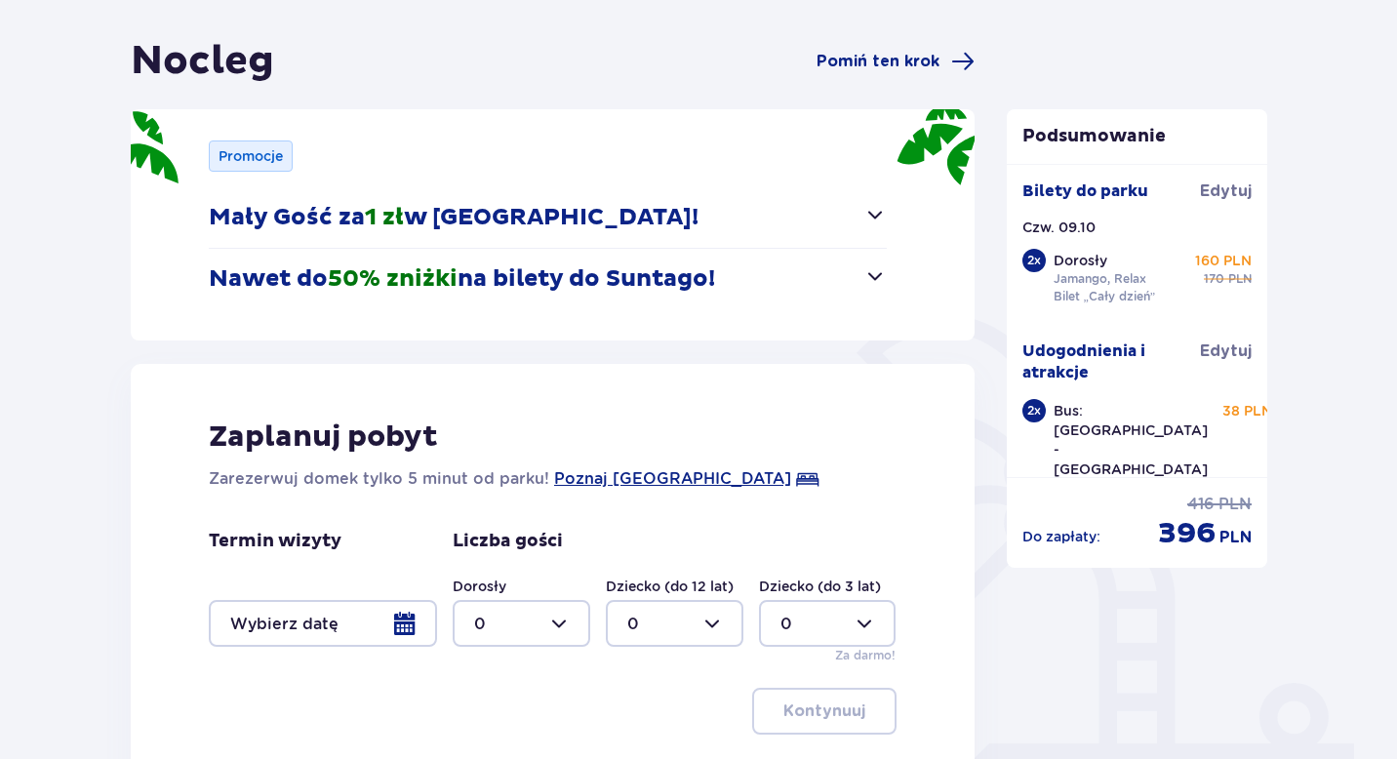
click at [876, 297] on button "Nawet do 50% zniżki na bilety do Suntago!" at bounding box center [548, 279] width 678 height 60
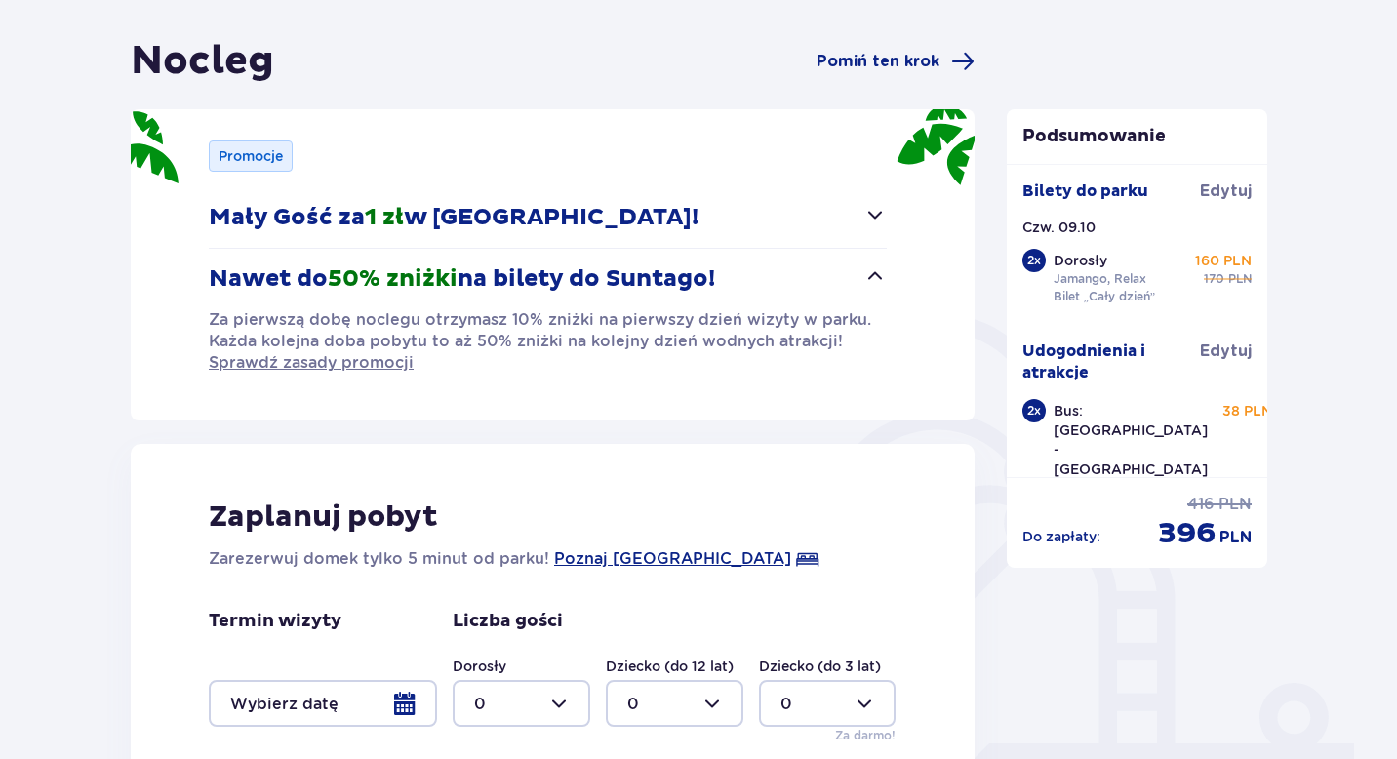
click at [875, 293] on button "Nawet do 50% zniżki na bilety do Suntago!" at bounding box center [548, 279] width 678 height 60
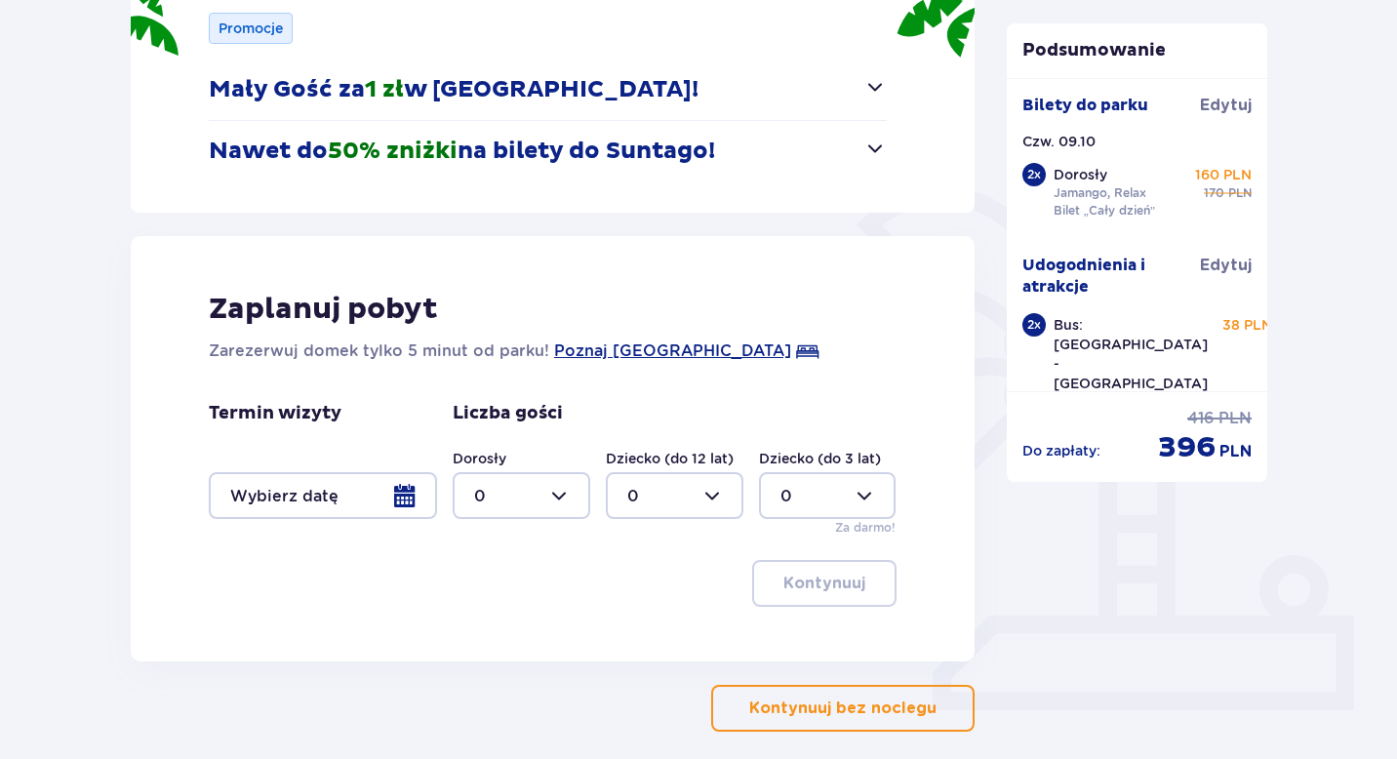
scroll to position [387, 0]
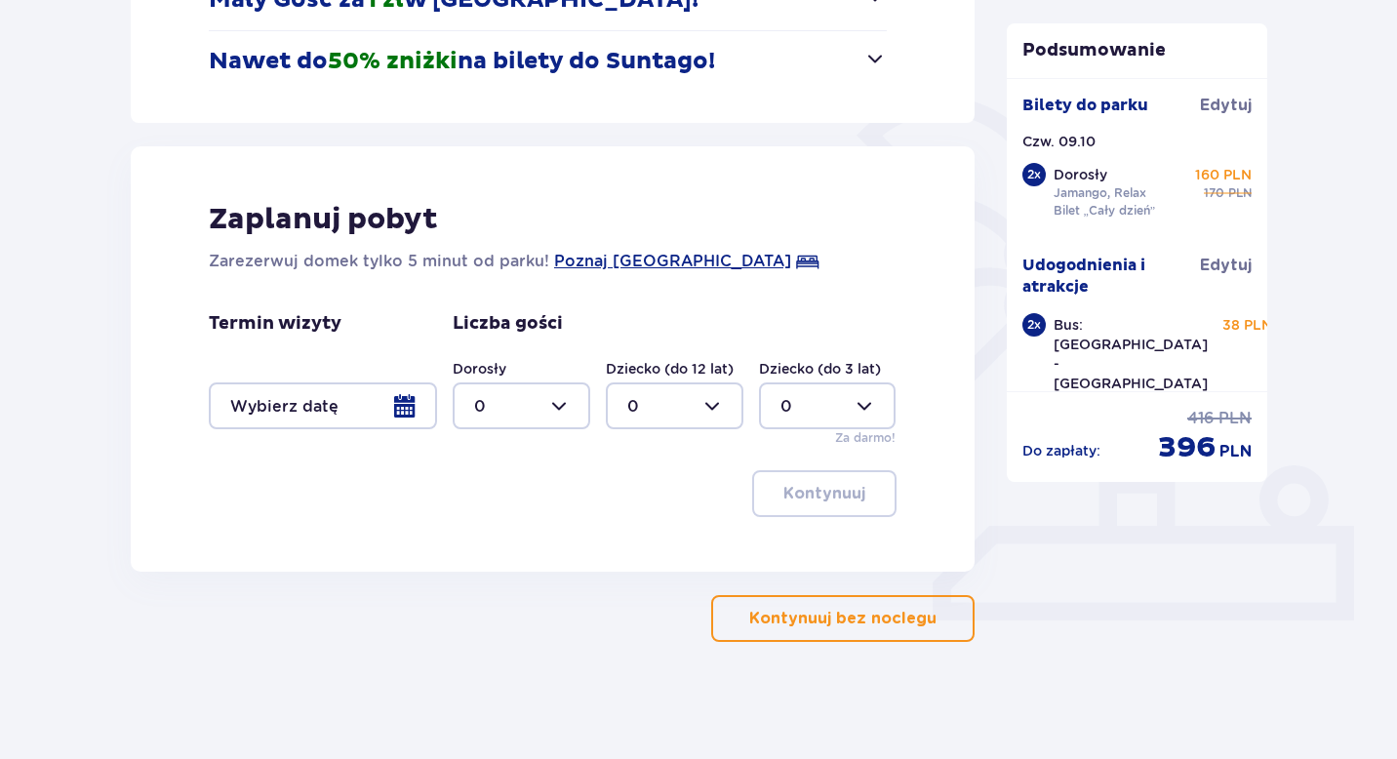
click at [802, 629] on p "Kontynuuj bez noclegu" at bounding box center [842, 618] width 187 height 21
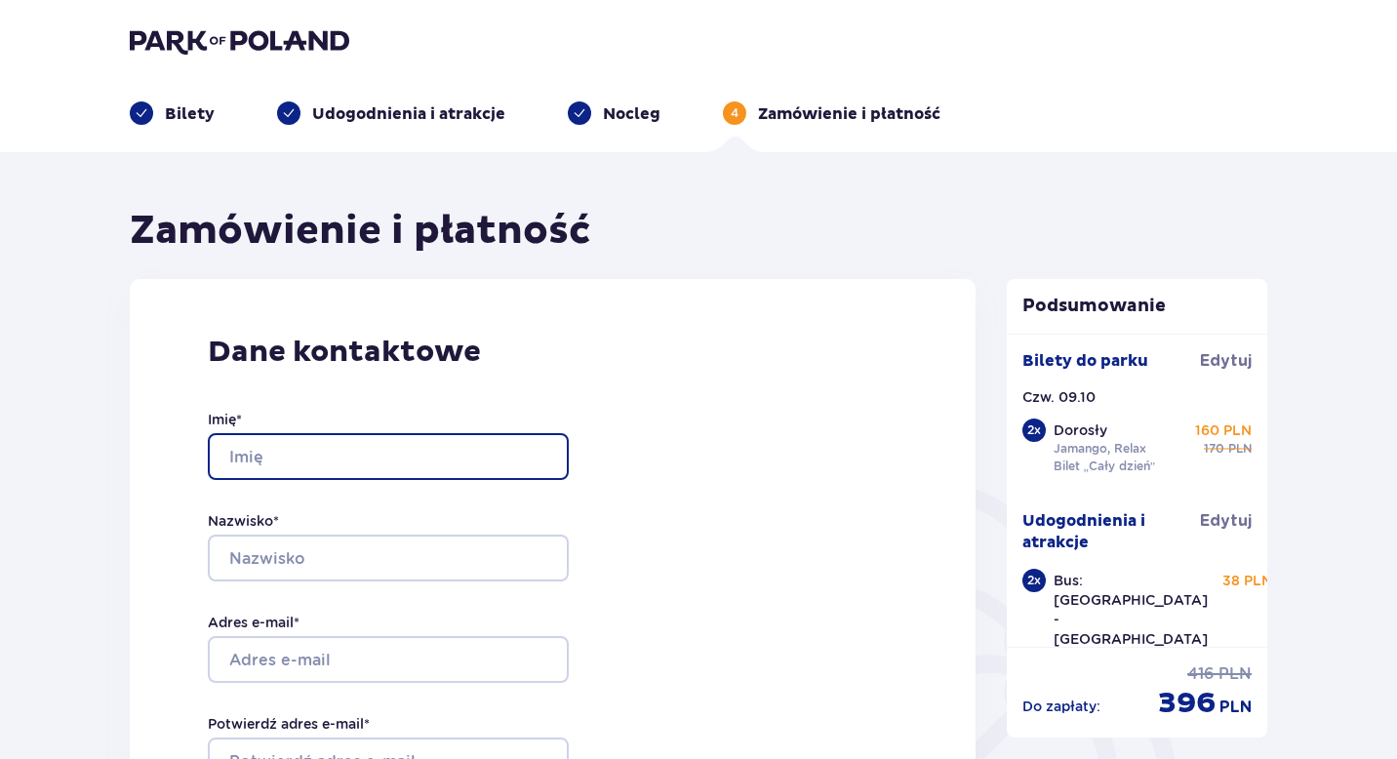
click at [467, 450] on input "Imię *" at bounding box center [388, 456] width 361 height 47
type input "Tetiana"
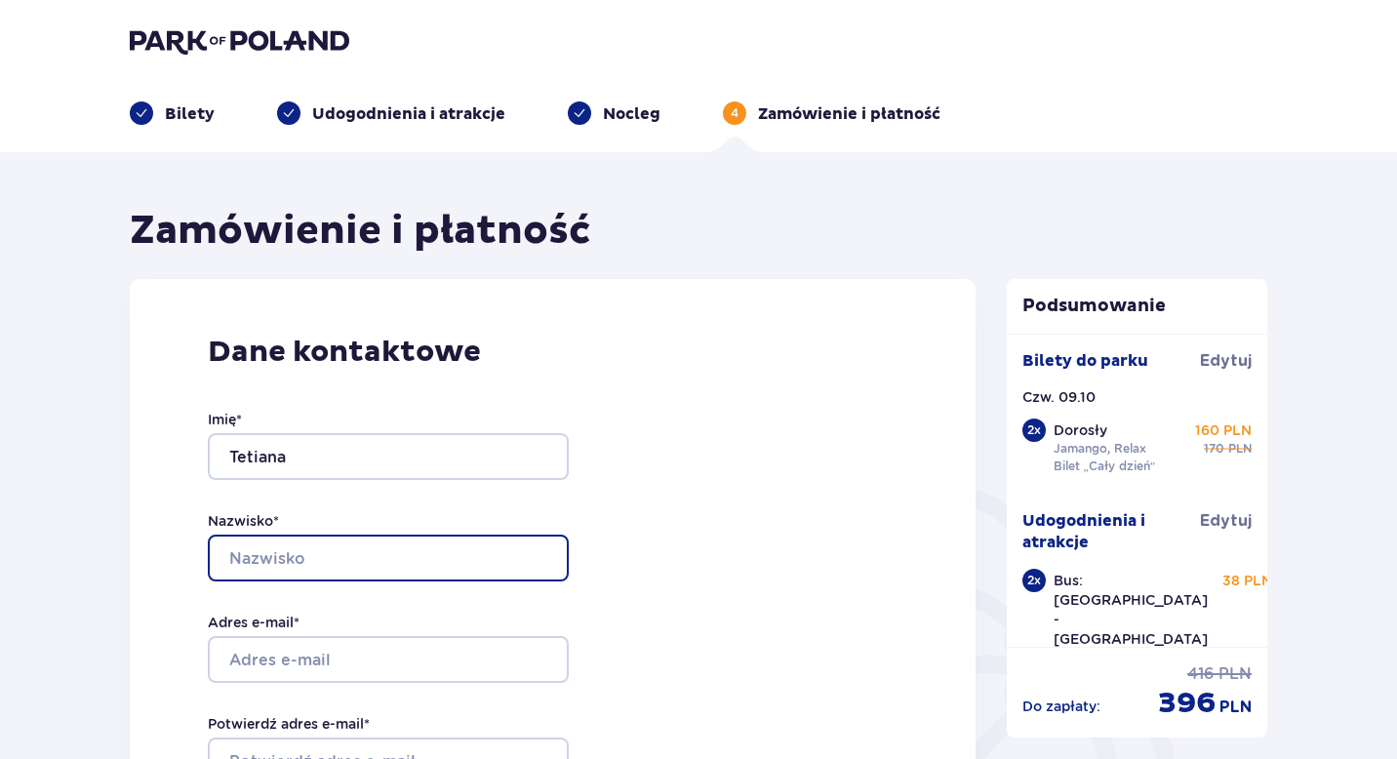
type input "Roha"
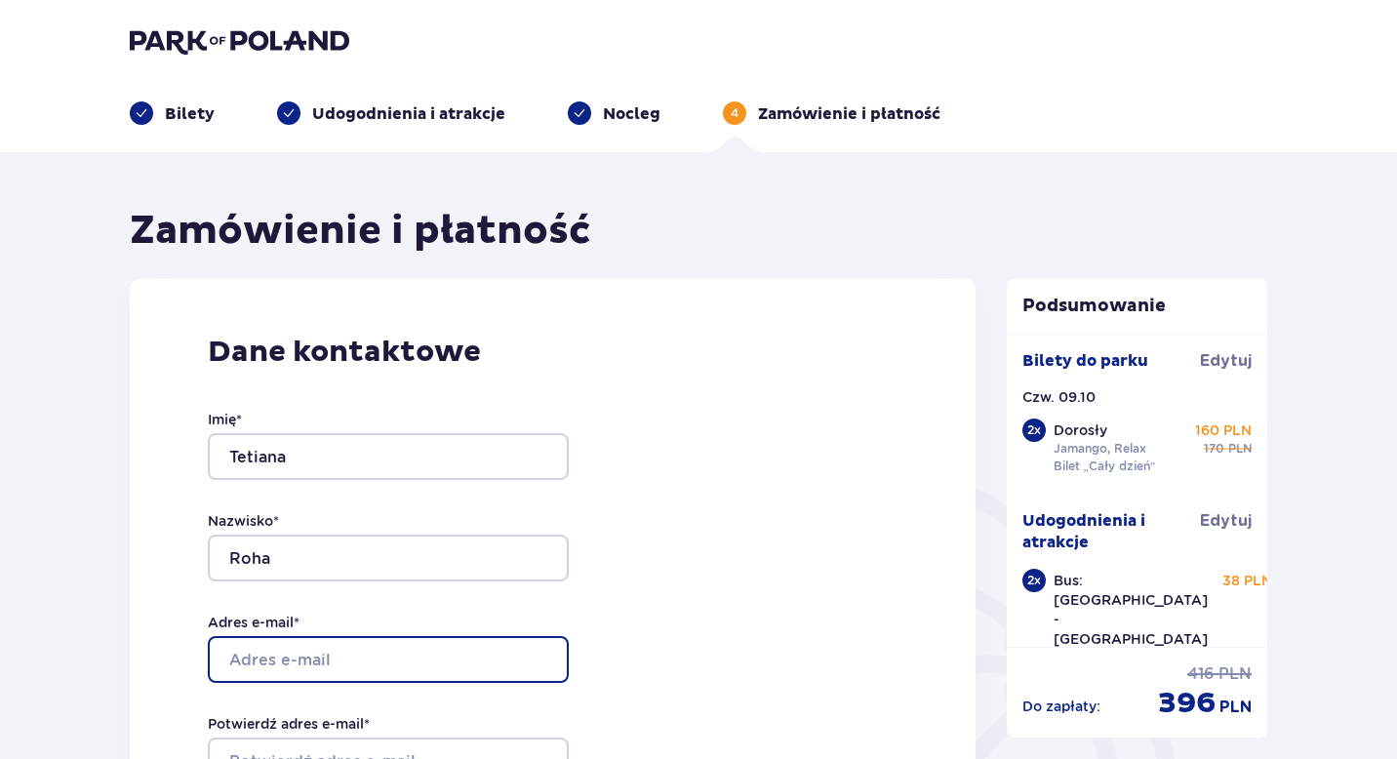
type input "[EMAIL_ADDRESS][DOMAIN_NAME]"
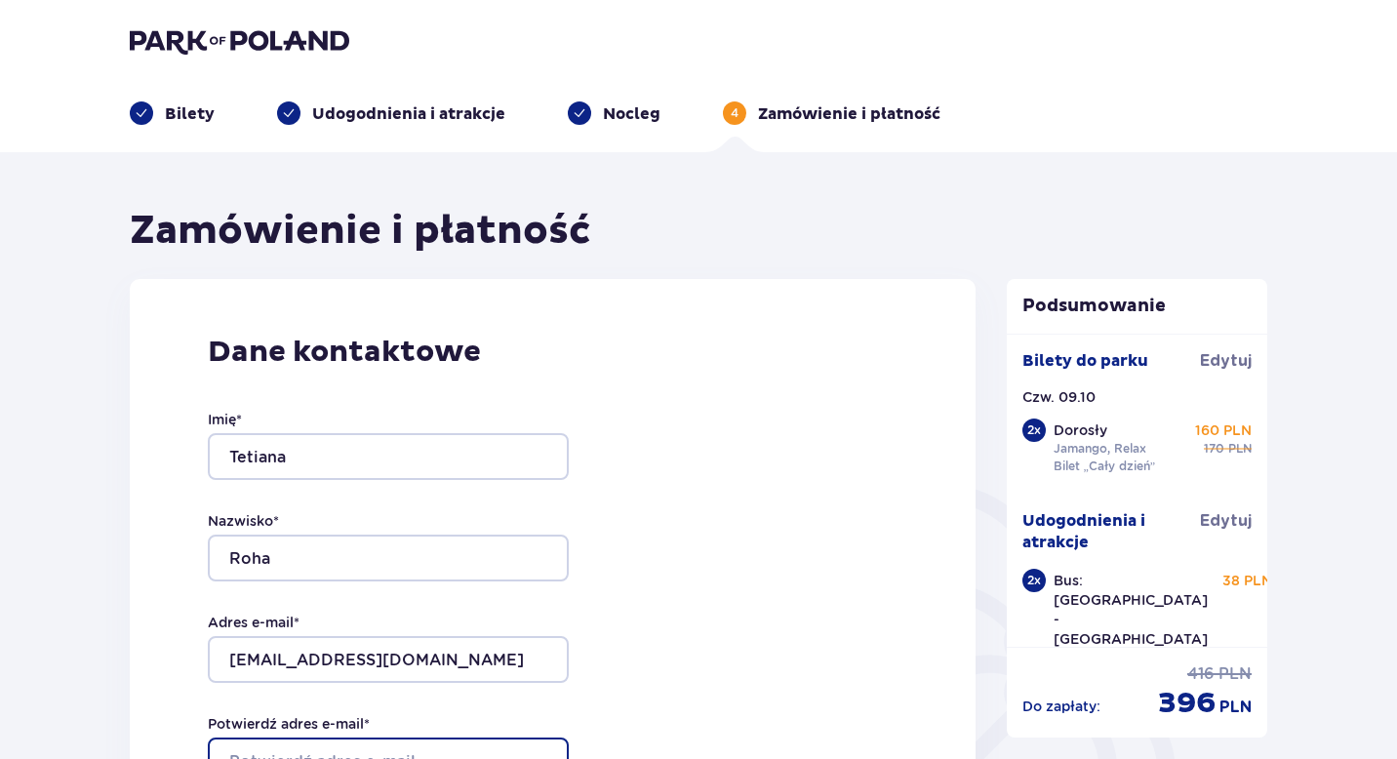
type input "[EMAIL_ADDRESS][DOMAIN_NAME]"
type input "0672808177"
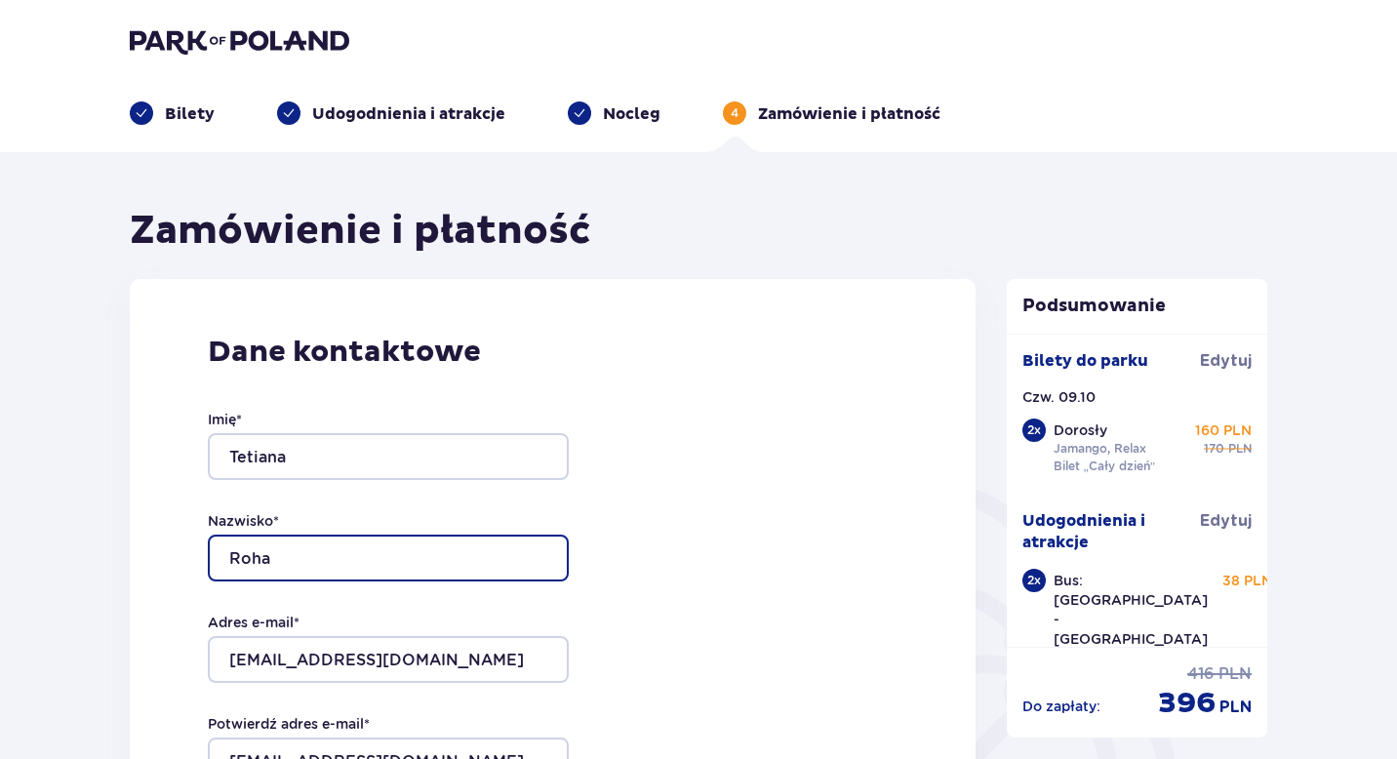
click at [375, 536] on input "Roha" at bounding box center [388, 557] width 361 height 47
type input "Topchii"
click at [534, 530] on div "Nazwisko * Topchii" at bounding box center [388, 546] width 361 height 70
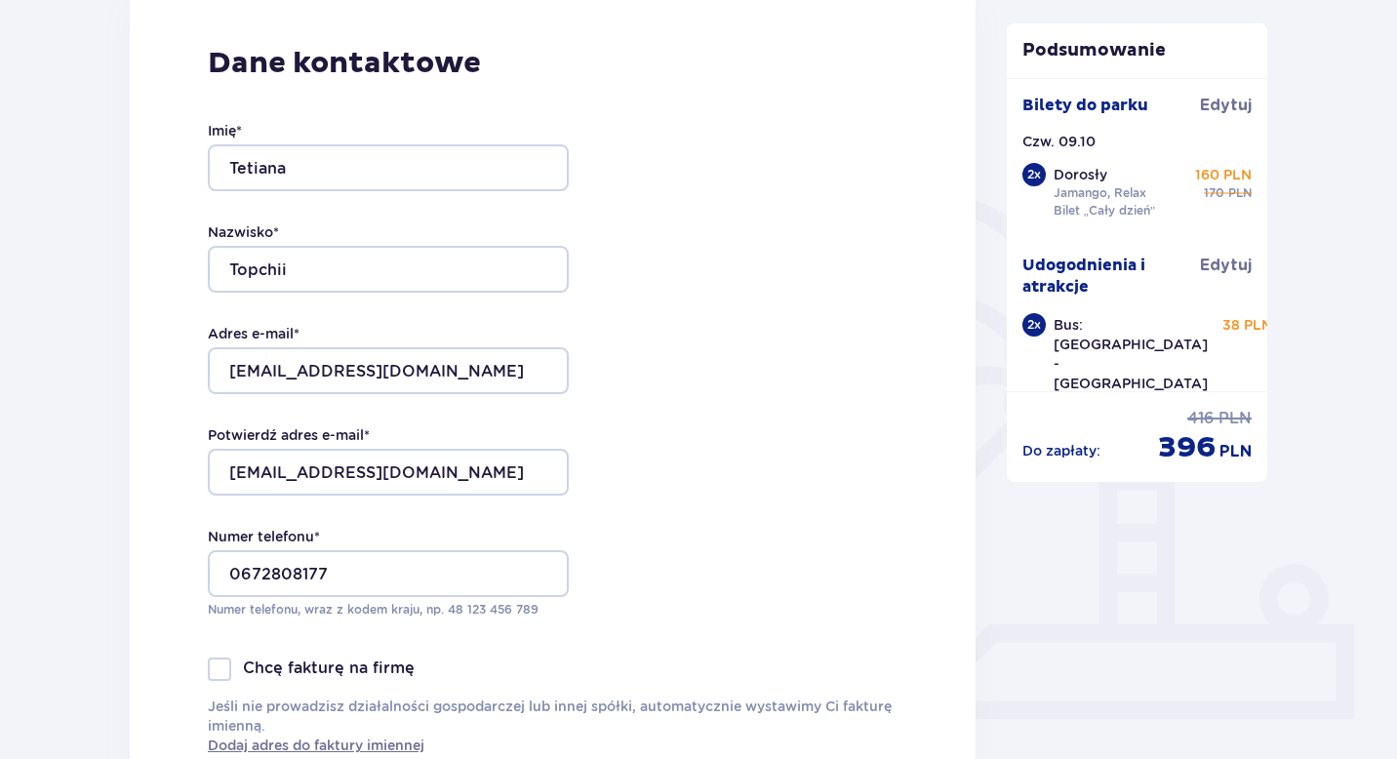
scroll to position [292, 0]
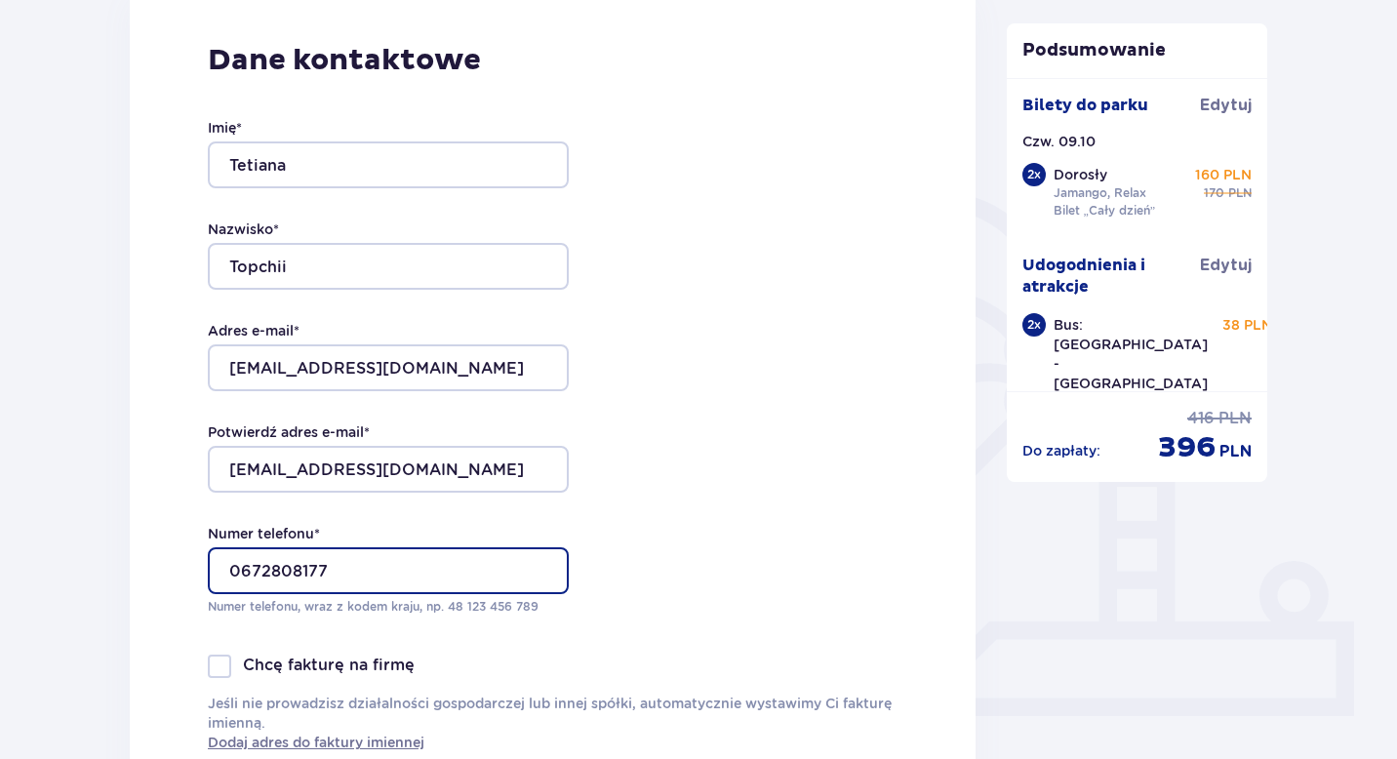
click at [327, 578] on input "0672808177" at bounding box center [388, 570] width 361 height 47
click at [329, 579] on input "0672808177" at bounding box center [388, 570] width 361 height 47
click at [682, 614] on div "Dane kontaktowe Imię * Tetiana Nazwisko * Topchii Adres e-mail * rohatetiana@gm…" at bounding box center [553, 396] width 846 height 819
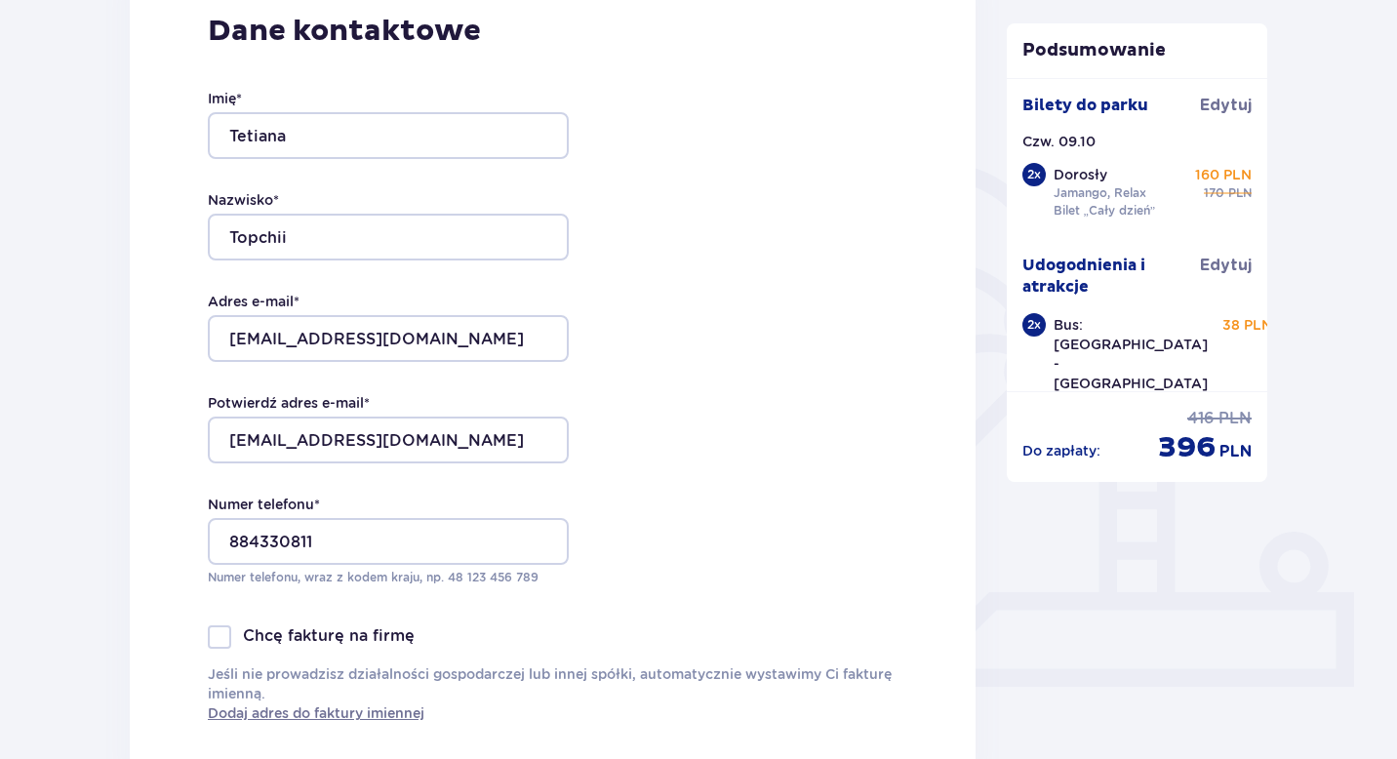
scroll to position [322, 0]
click at [221, 536] on input "884330811" at bounding box center [388, 540] width 361 height 47
type input "48884330811"
click at [596, 589] on div "Dane kontaktowe Imię * Tetiana Nazwisko * Topchii Adres e-mail * rohatetiana@gm…" at bounding box center [553, 366] width 846 height 819
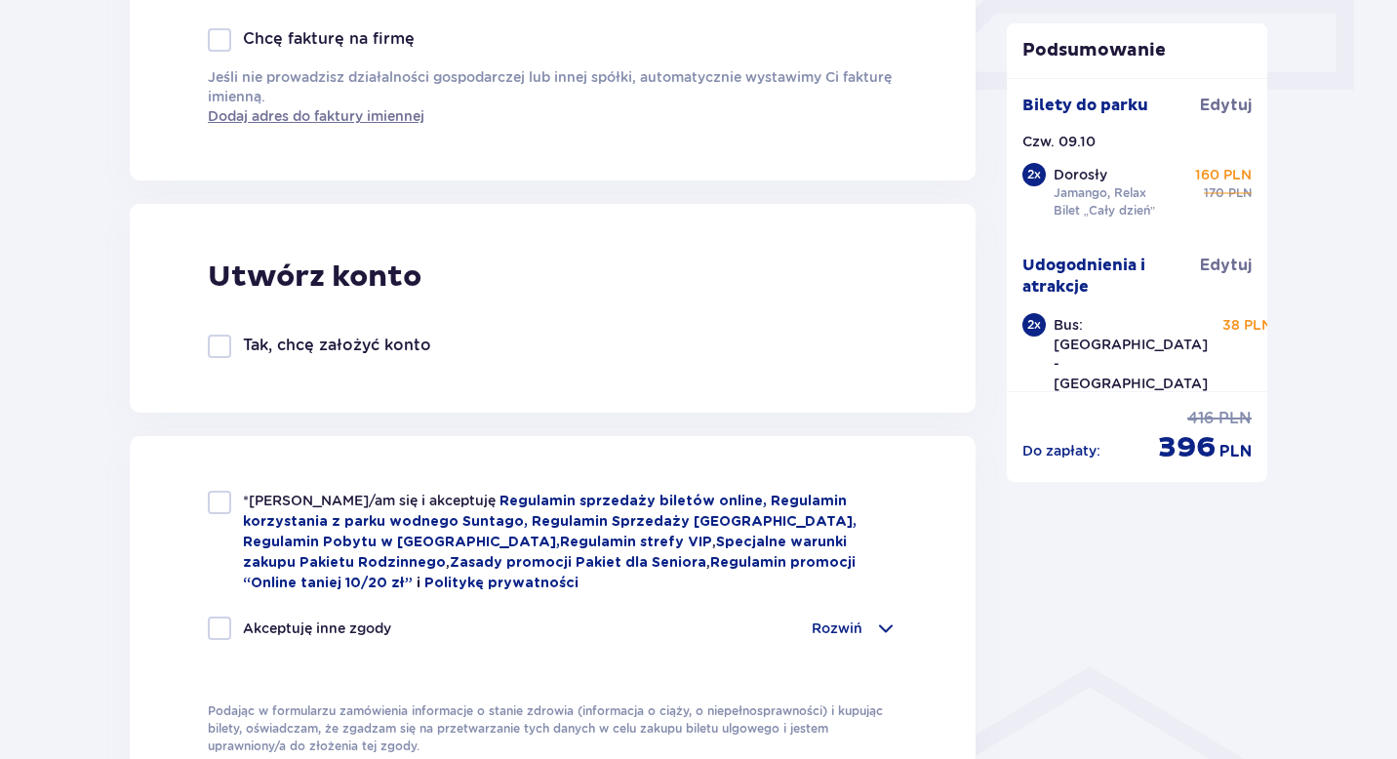
scroll to position [928, 0]
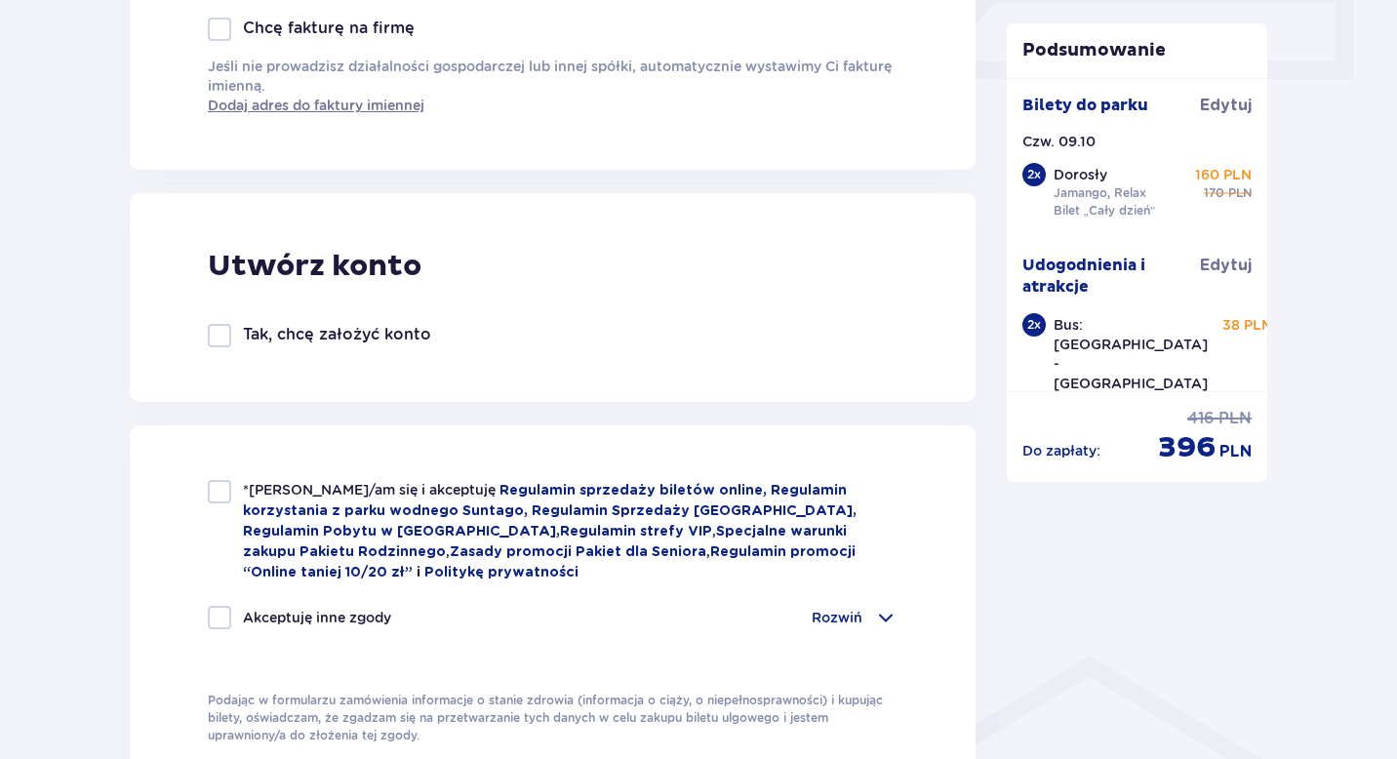
click at [368, 470] on div "*Zapoznałem/am się i akceptuję Regulamin sprzedaży biletów online, Regulamin ko…" at bounding box center [553, 612] width 846 height 374
click at [216, 493] on div at bounding box center [219, 491] width 23 height 23
checkbox input "true"
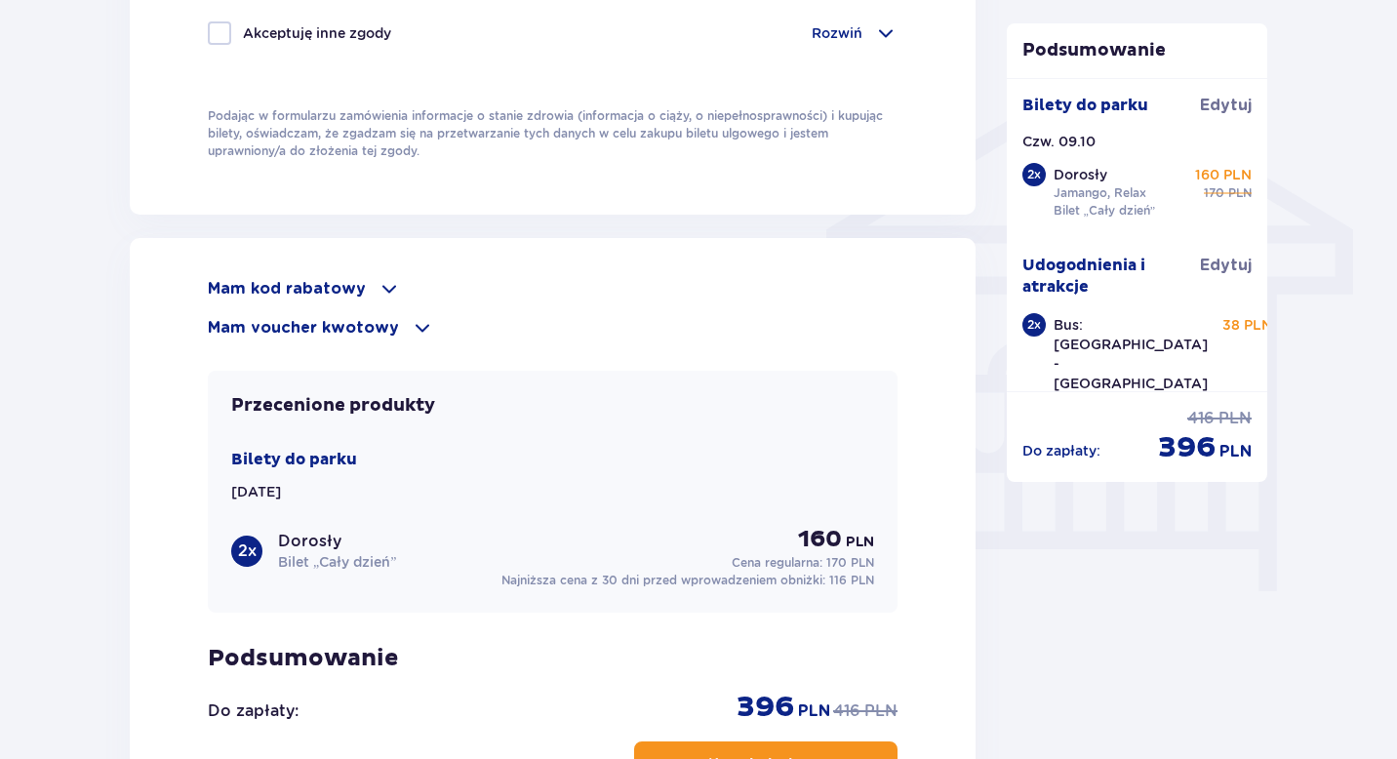
scroll to position [1520, 0]
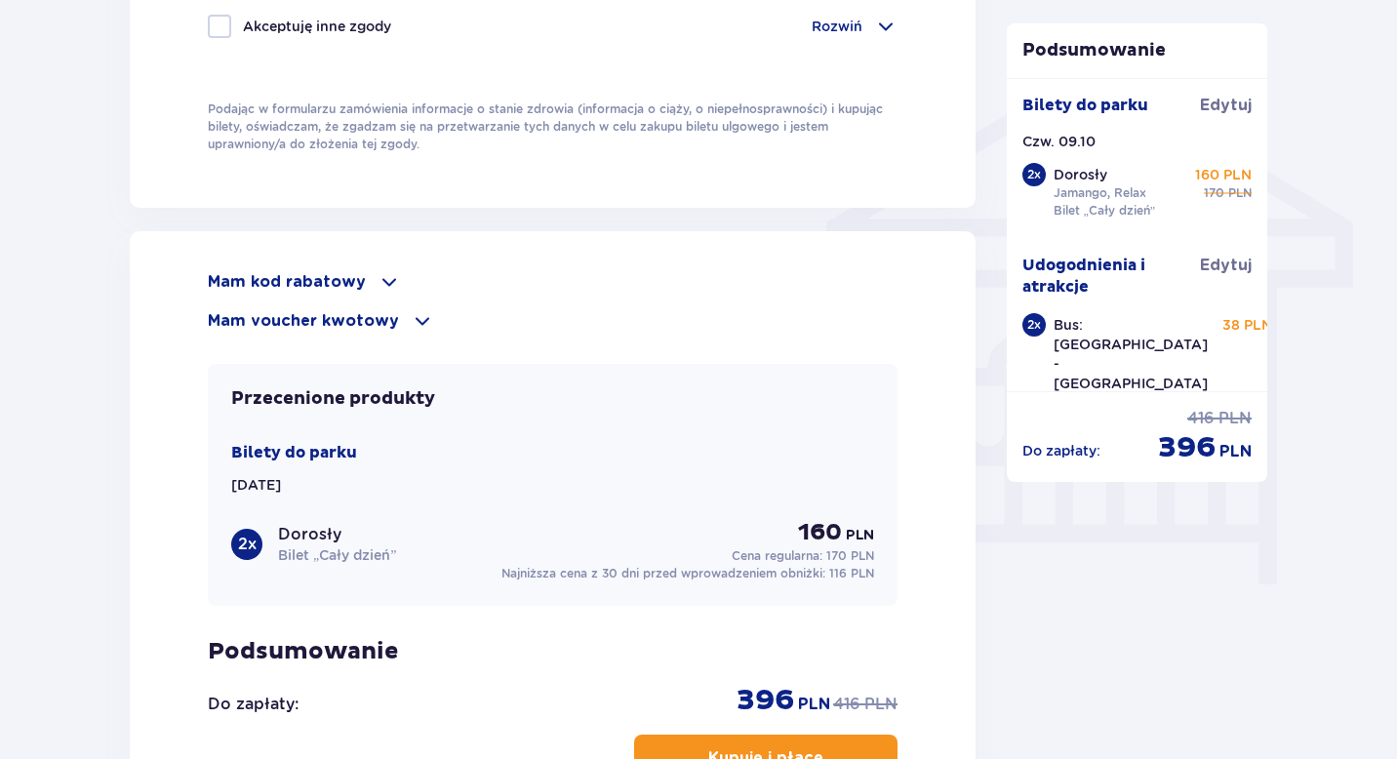
click at [392, 277] on span at bounding box center [388, 281] width 23 height 23
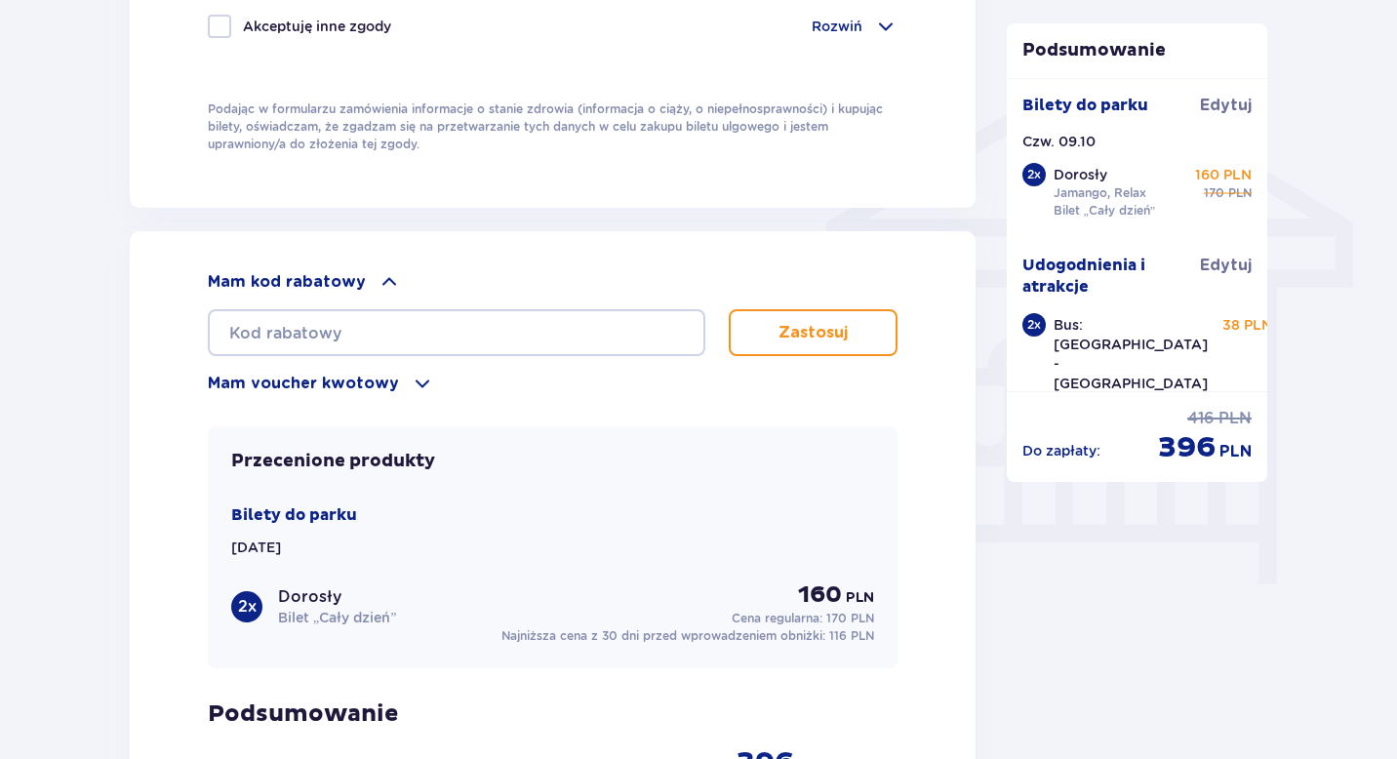
click at [392, 277] on span at bounding box center [388, 281] width 23 height 23
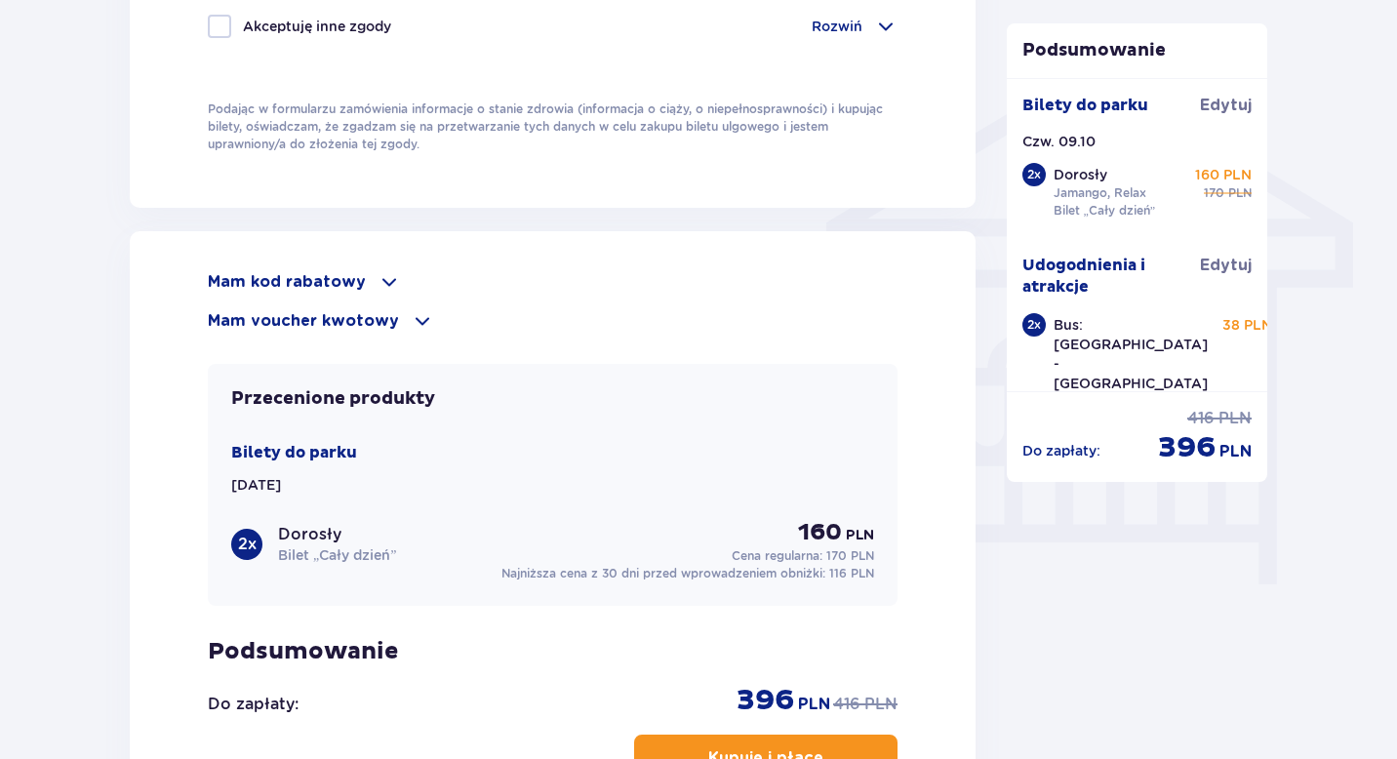
click at [411, 325] on span at bounding box center [422, 320] width 23 height 23
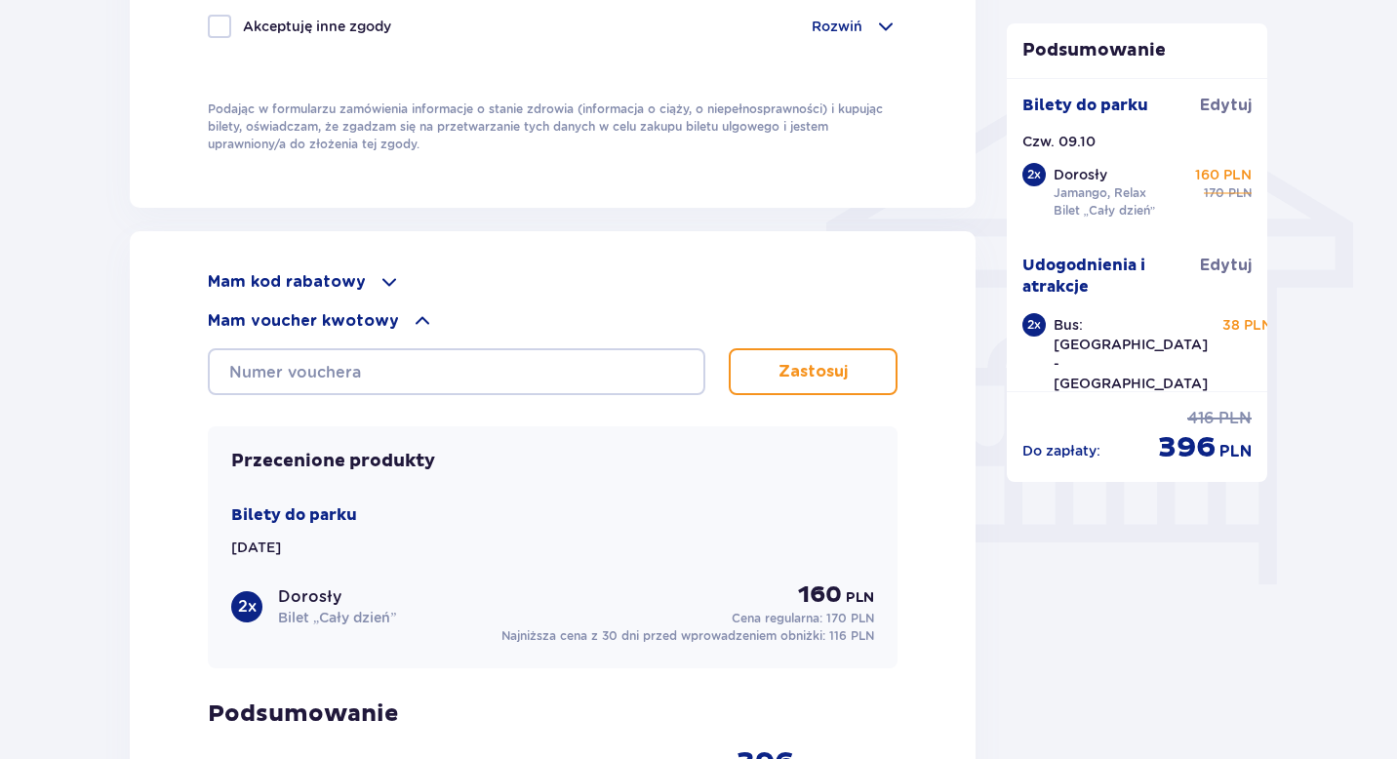
click at [411, 325] on span at bounding box center [422, 320] width 23 height 23
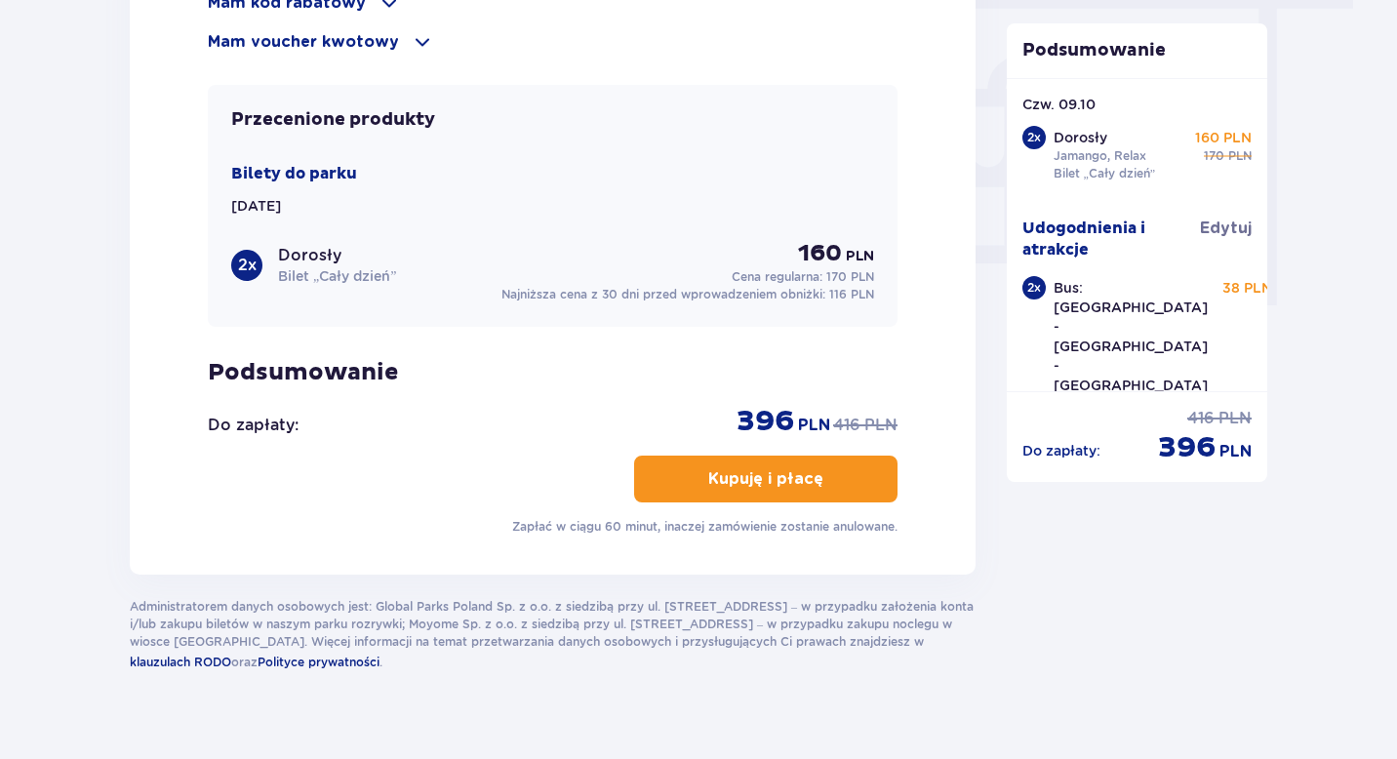
scroll to position [1829, 0]
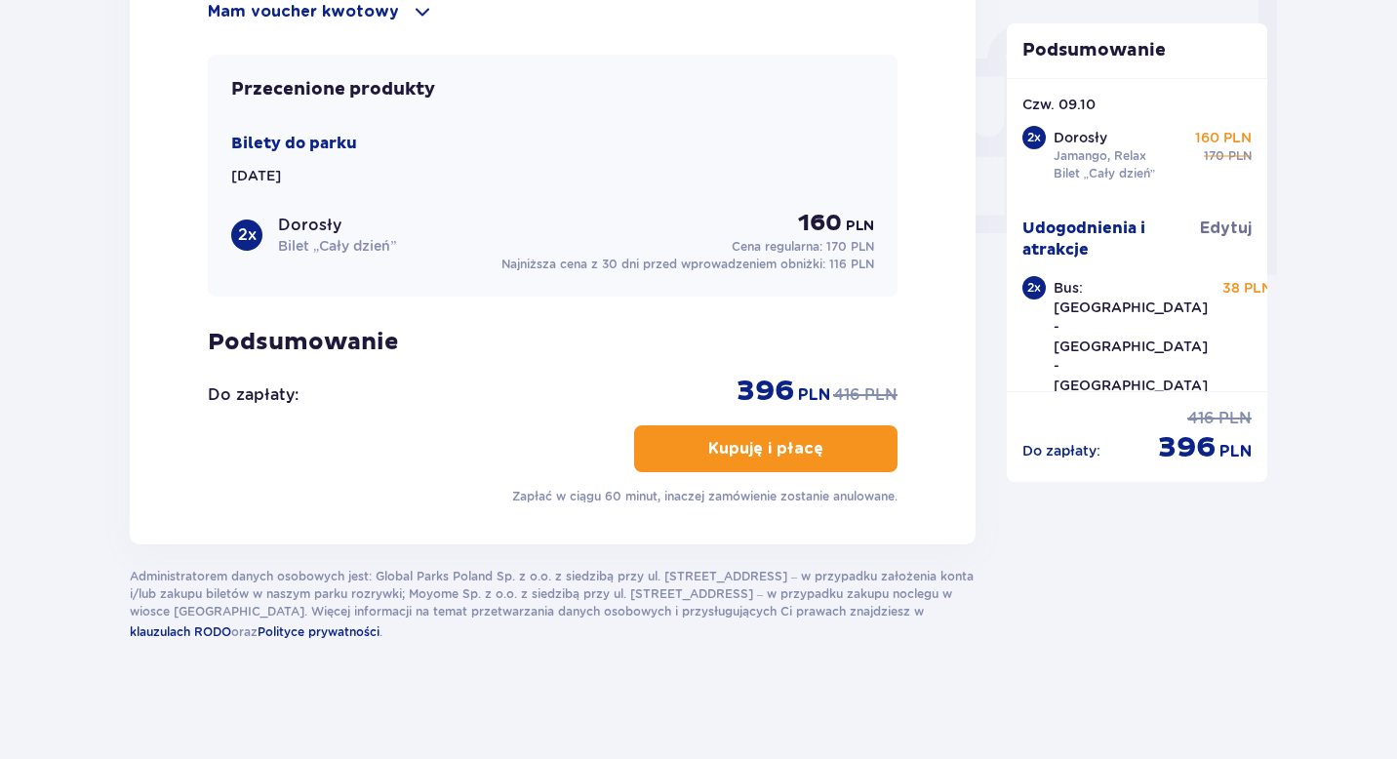
click at [766, 455] on p "Kupuję i płacę" at bounding box center [765, 448] width 115 height 21
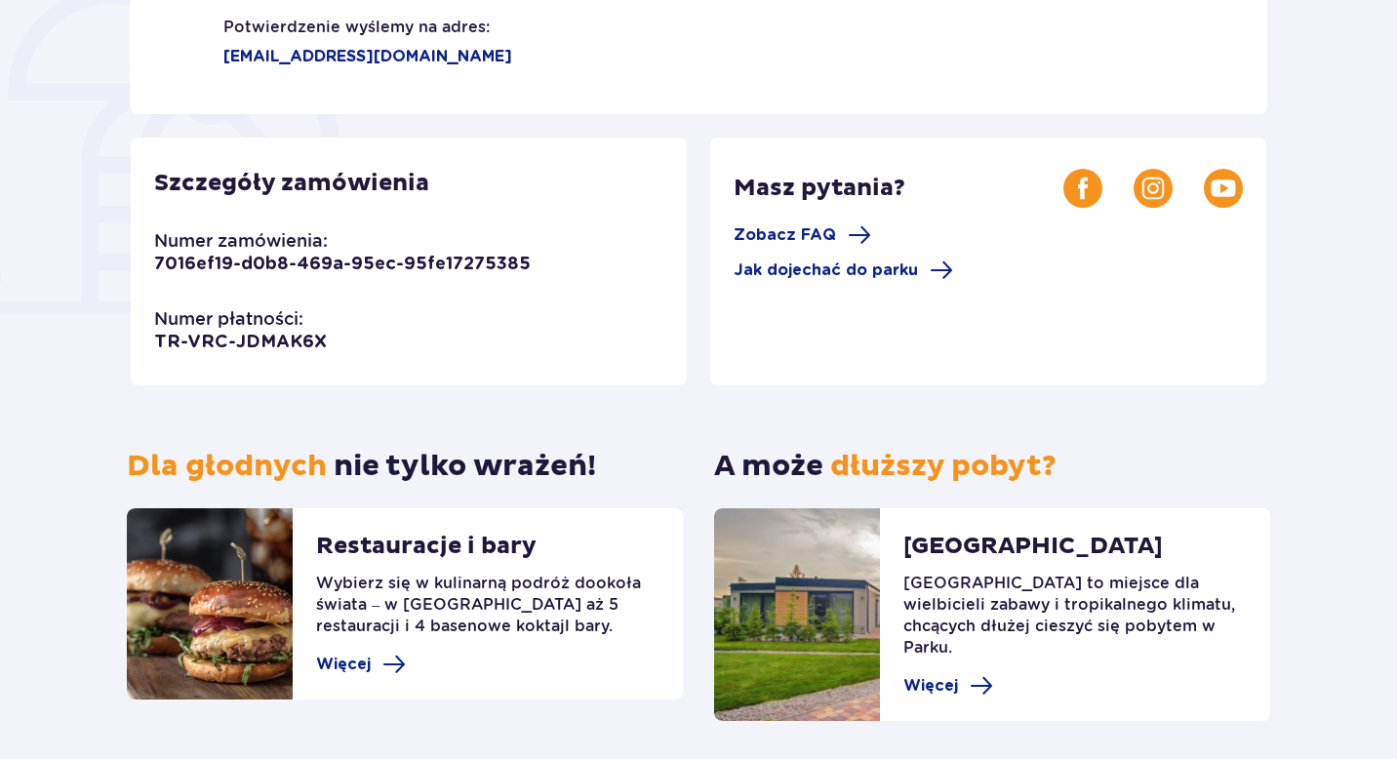
scroll to position [503, 0]
